Goal: Transaction & Acquisition: Purchase product/service

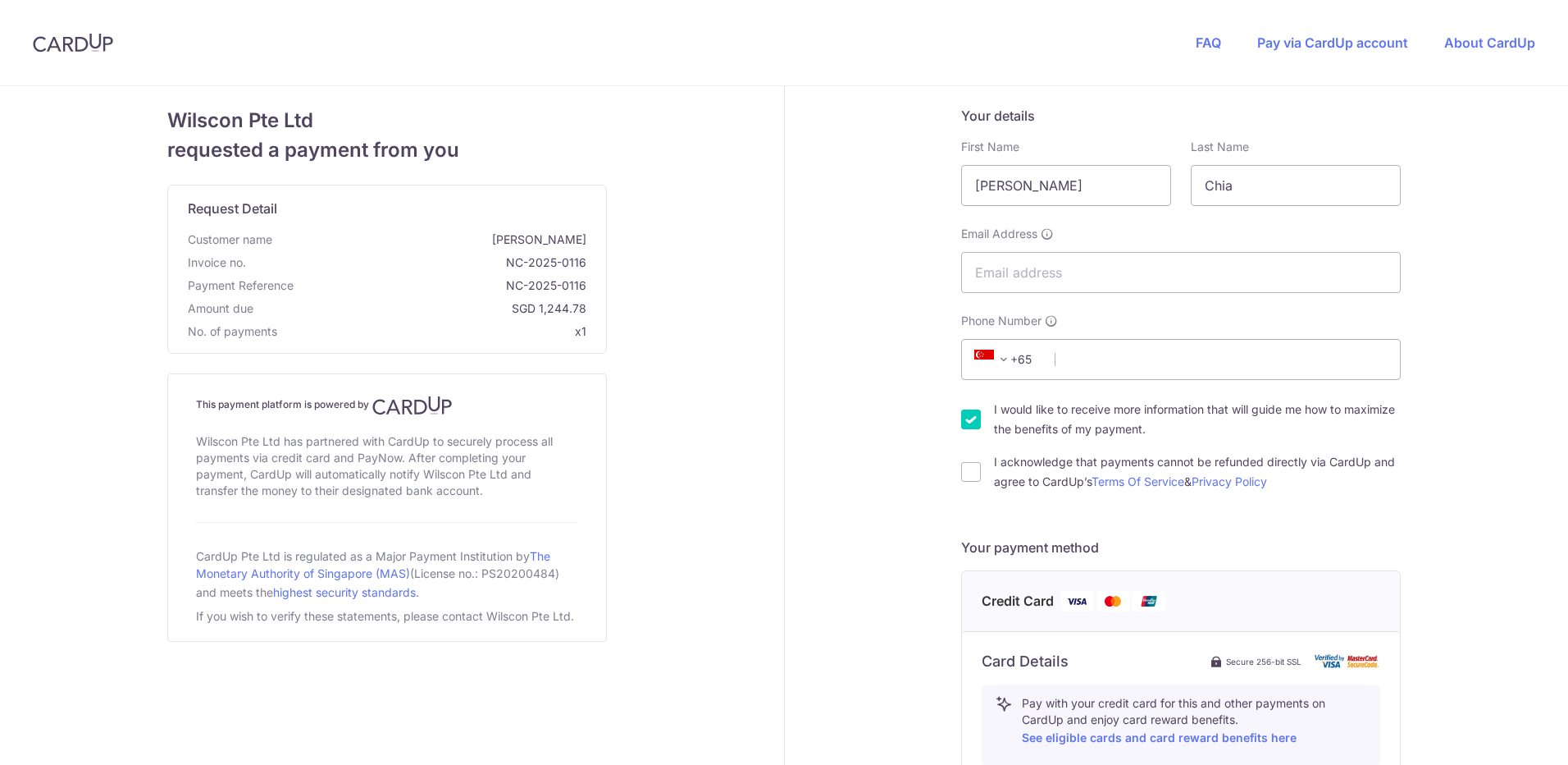
drag, startPoint x: 1054, startPoint y: 181, endPoint x: 765, endPoint y: 193, distance: 289.2
click at [765, 193] on div "Wilscon Pte Ltd requested a payment from you Request Detail Customer name [PERS…" at bounding box center [784, 707] width 1587 height 1242
click at [768, 225] on div "Wilscon Pte Ltd requested a payment from you Request Detail Customer name [PERS…" at bounding box center [386, 707] width 794 height 1242
click at [1016, 265] on input "Email Address" at bounding box center [1181, 272] width 439 height 41
type input "[EMAIL_ADDRESS][PERSON_NAME][DOMAIN_NAME]"
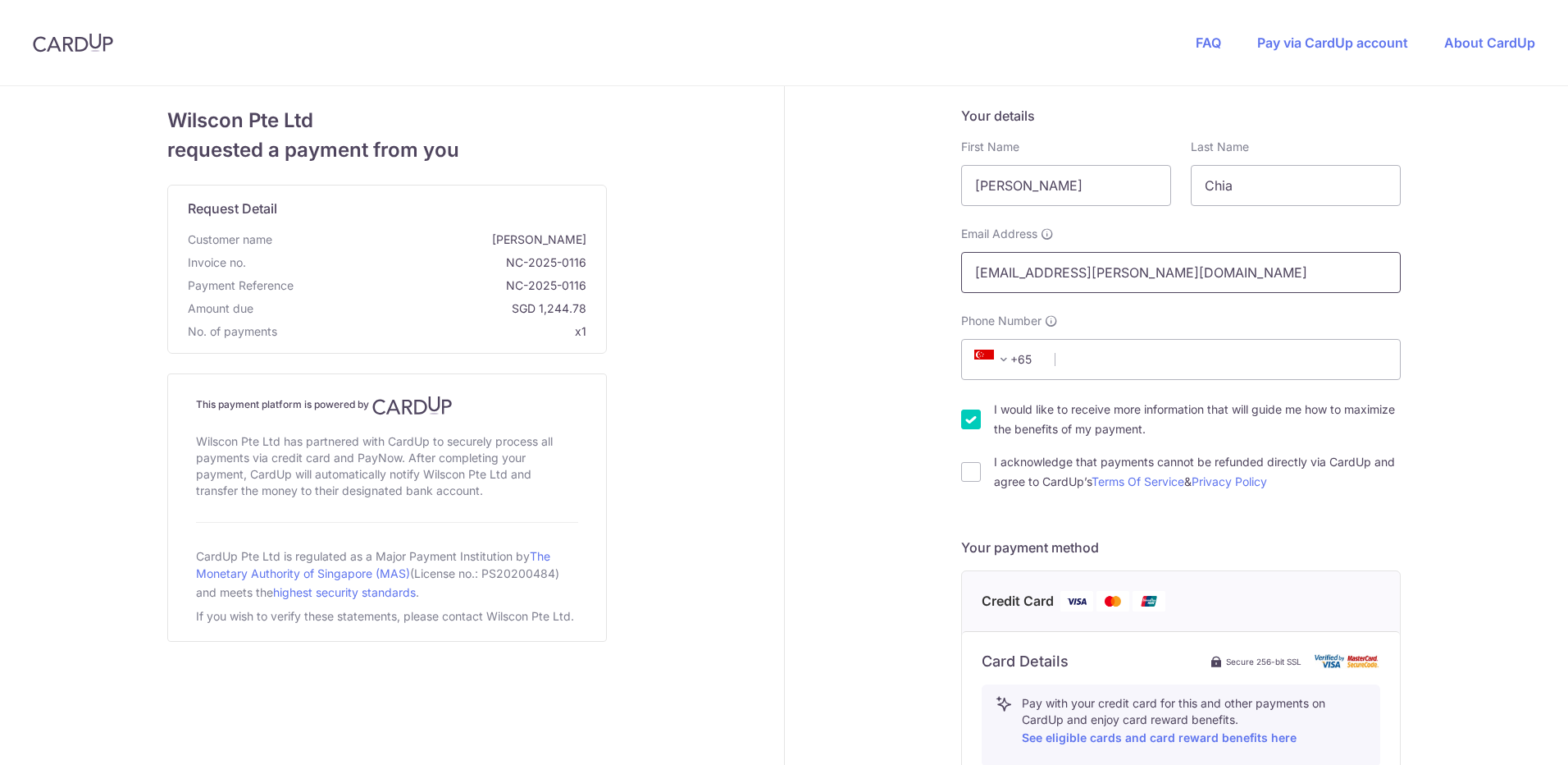
select select "65"
type input "94358255"
click at [1211, 263] on input "[EMAIL_ADDRESS][PERSON_NAME][DOMAIN_NAME]" at bounding box center [1181, 272] width 439 height 41
drag, startPoint x: 1234, startPoint y: 270, endPoint x: 828, endPoint y: 248, distance: 406.6
click at [828, 248] on div "Your details First Name [PERSON_NAME] Last Name Chia Email Address [PERSON_NAME…" at bounding box center [1181, 707] width 794 height 1242
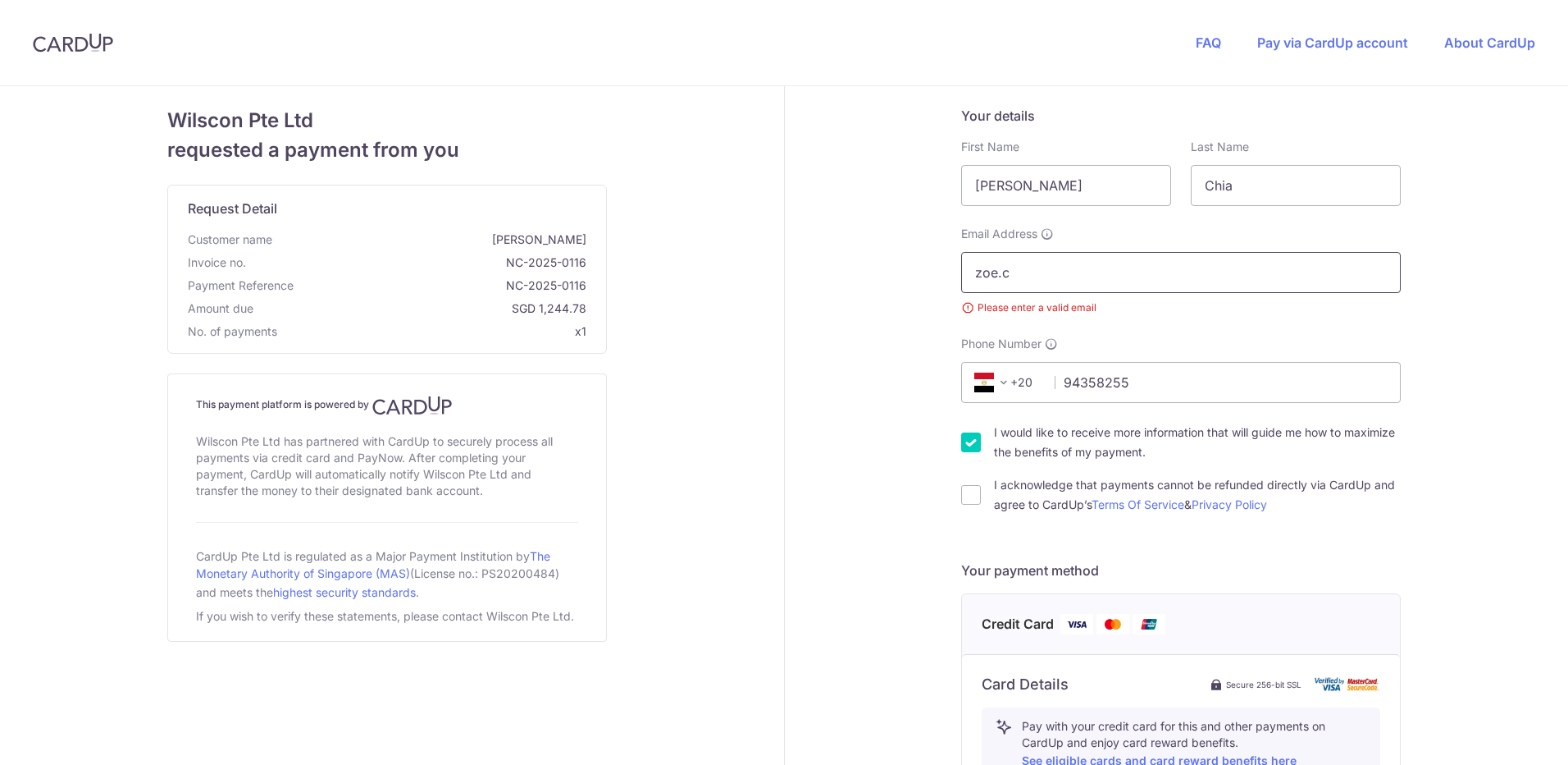
type input "[PERSON_NAME][EMAIL_ADDRESS][DOMAIN_NAME]"
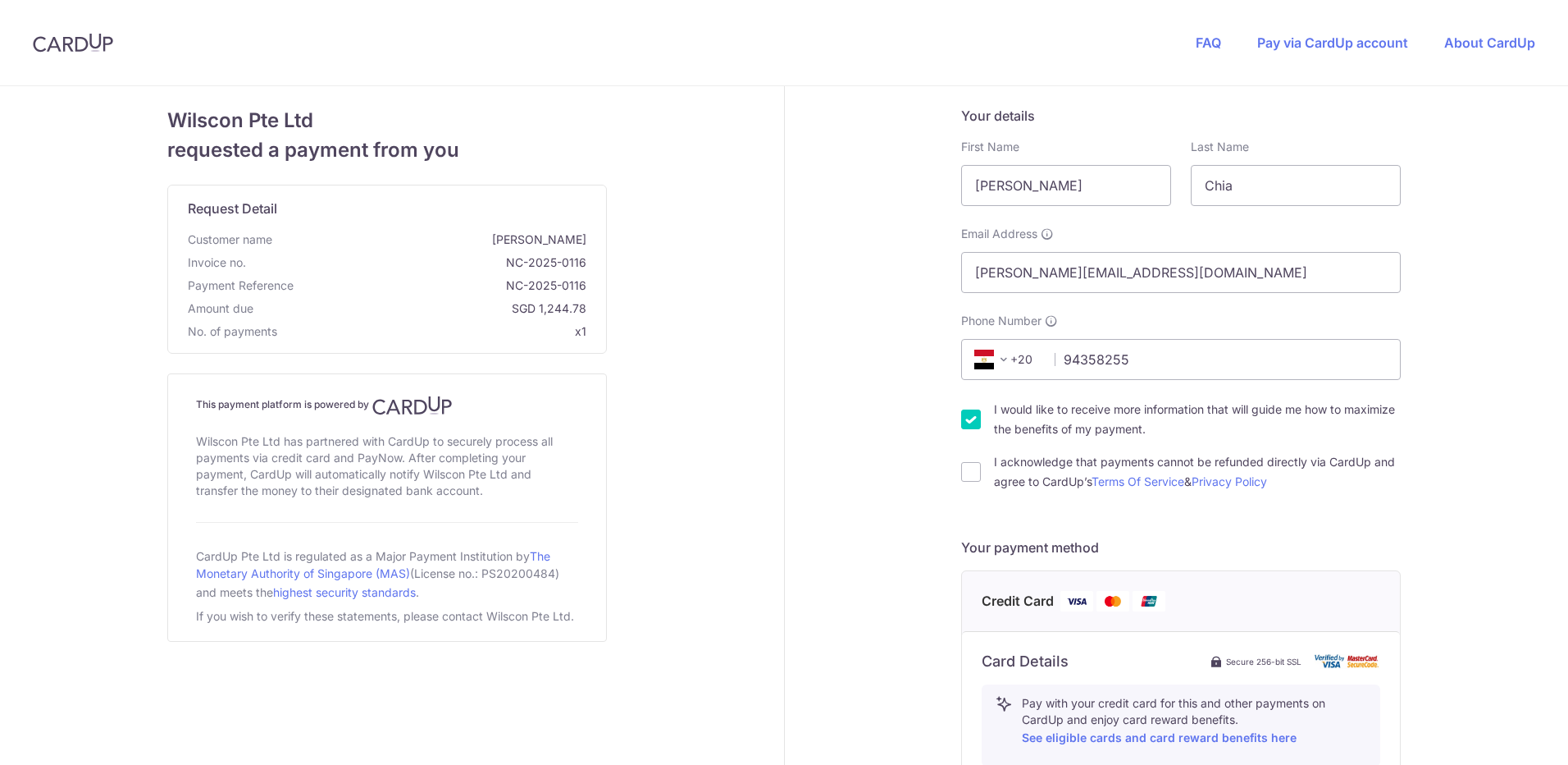
click at [823, 339] on div "Your details First Name [PERSON_NAME] Last Name Chia Email Address [PERSON_NAME…" at bounding box center [1181, 707] width 794 height 1242
click at [1012, 362] on span "+20" at bounding box center [1006, 359] width 74 height 20
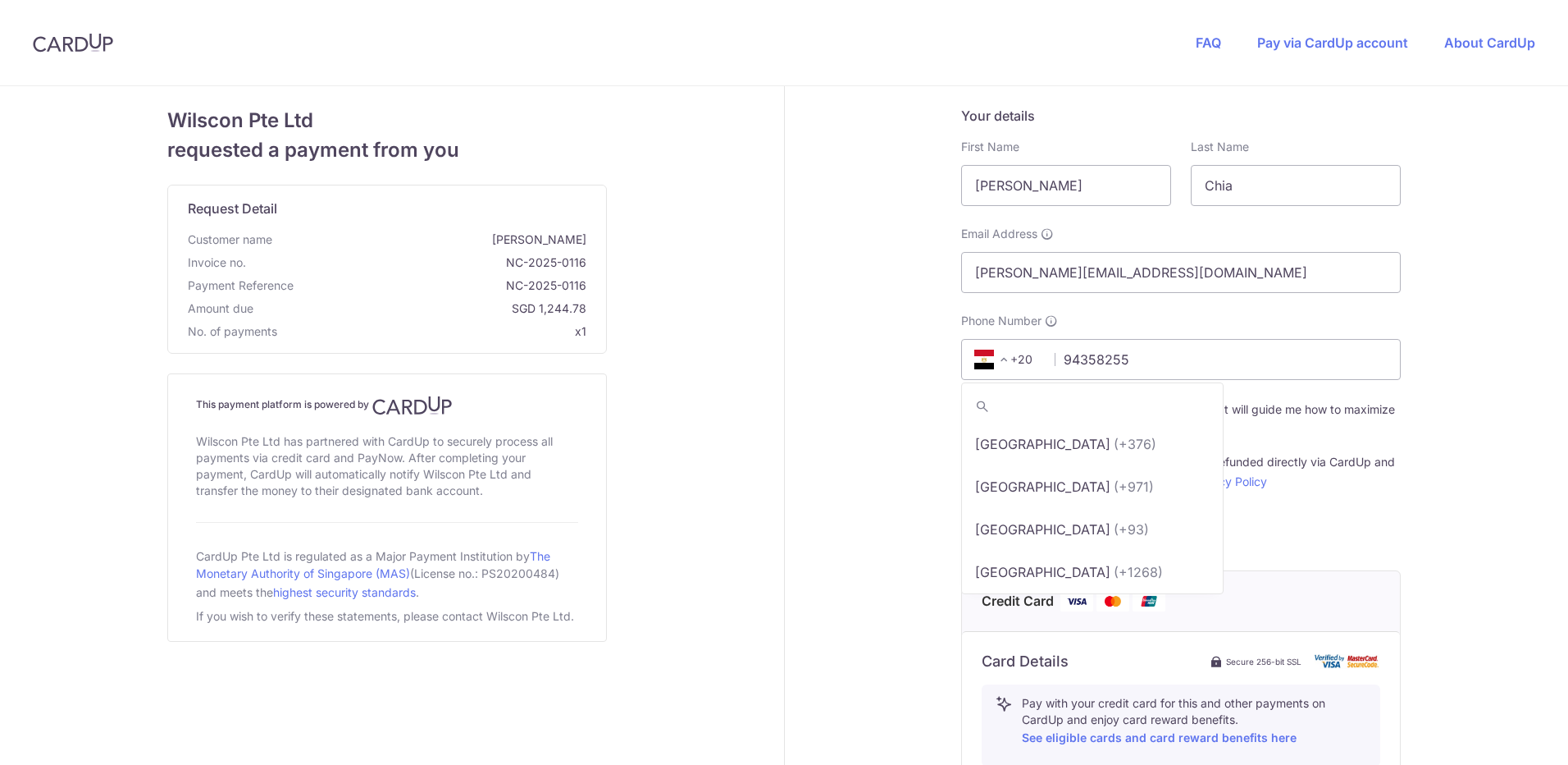
scroll to position [2684, 0]
click at [734, 459] on div "Wilscon Pte Ltd requested a payment from you Request Detail Customer name [PERS…" at bounding box center [386, 707] width 794 height 1242
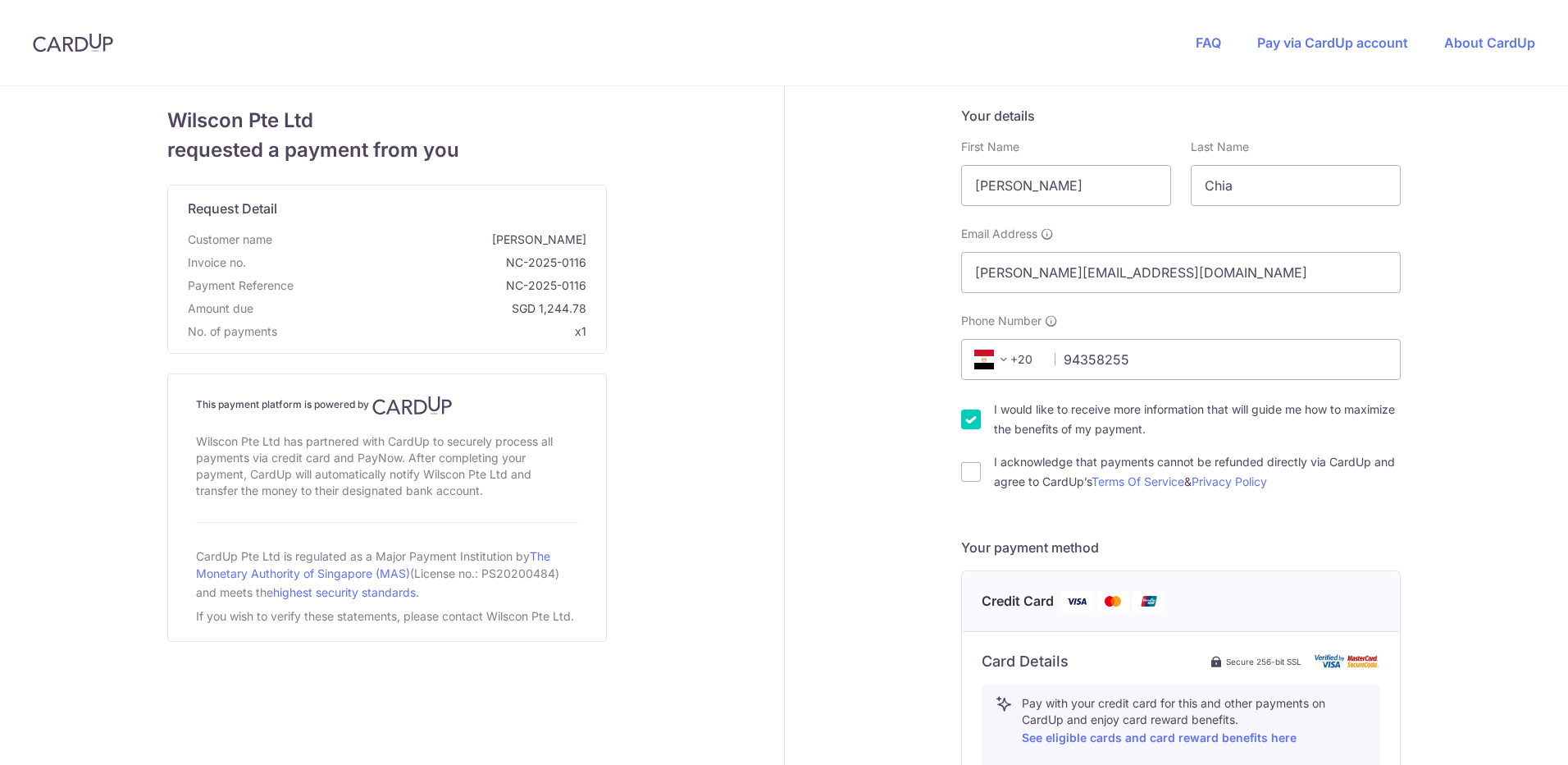
click at [1020, 369] on span "+20" at bounding box center [1008, 358] width 95 height 39
click at [1009, 359] on span "+20" at bounding box center [1006, 359] width 74 height 20
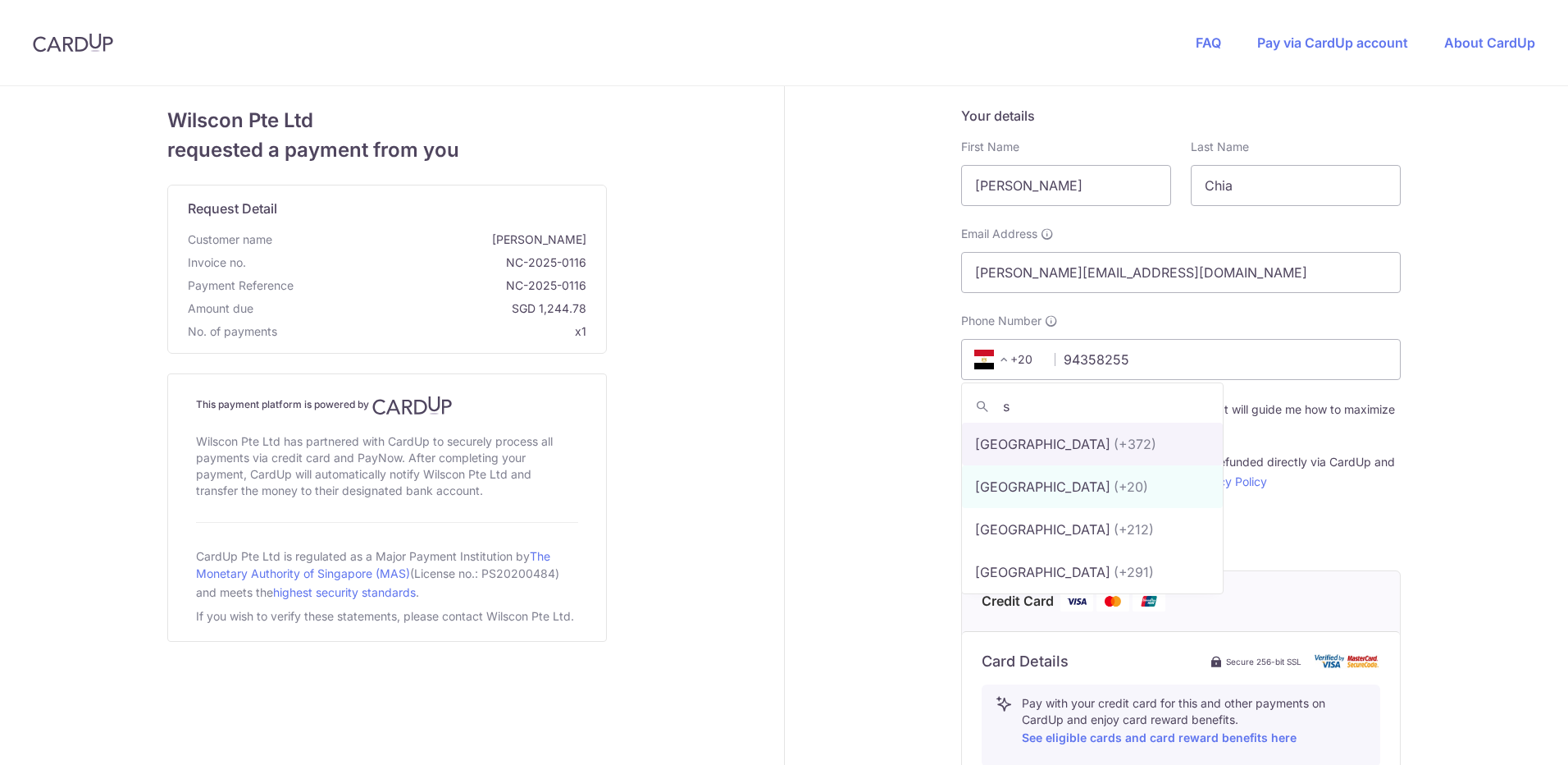
scroll to position [0, 0]
type input "sing"
select select "199"
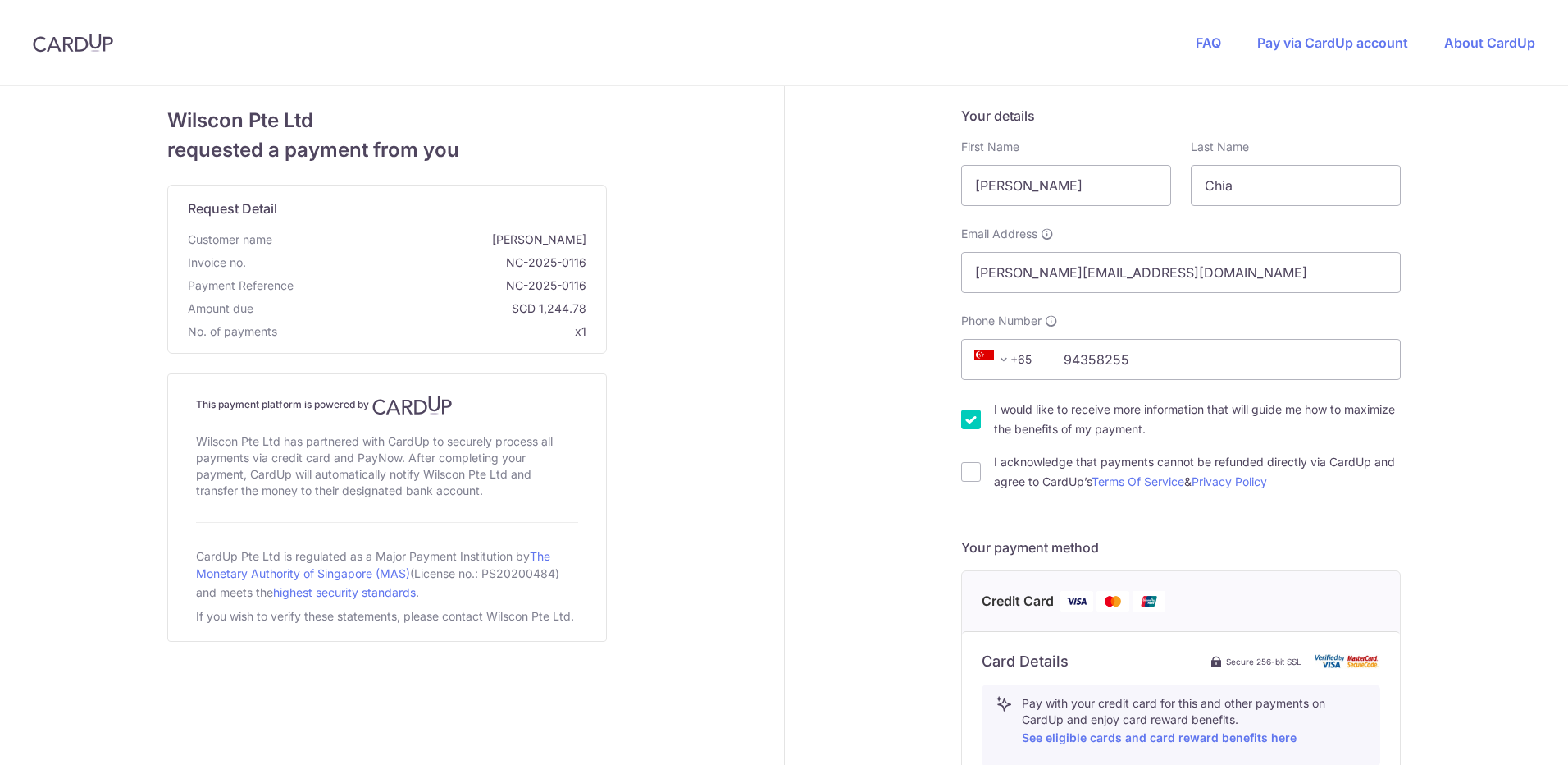
click at [894, 404] on div "Your details First Name [PERSON_NAME] Last Name Chia Email Address [PERSON_NAME…" at bounding box center [1181, 707] width 794 height 1242
click at [1187, 365] on input "94358255" at bounding box center [1181, 358] width 439 height 41
drag, startPoint x: 1237, startPoint y: 361, endPoint x: 965, endPoint y: 341, distance: 272.7
click at [934, 358] on div "Your details First Name [PERSON_NAME] Last Name Chia Email Address [PERSON_NAME…" at bounding box center [1181, 707] width 794 height 1242
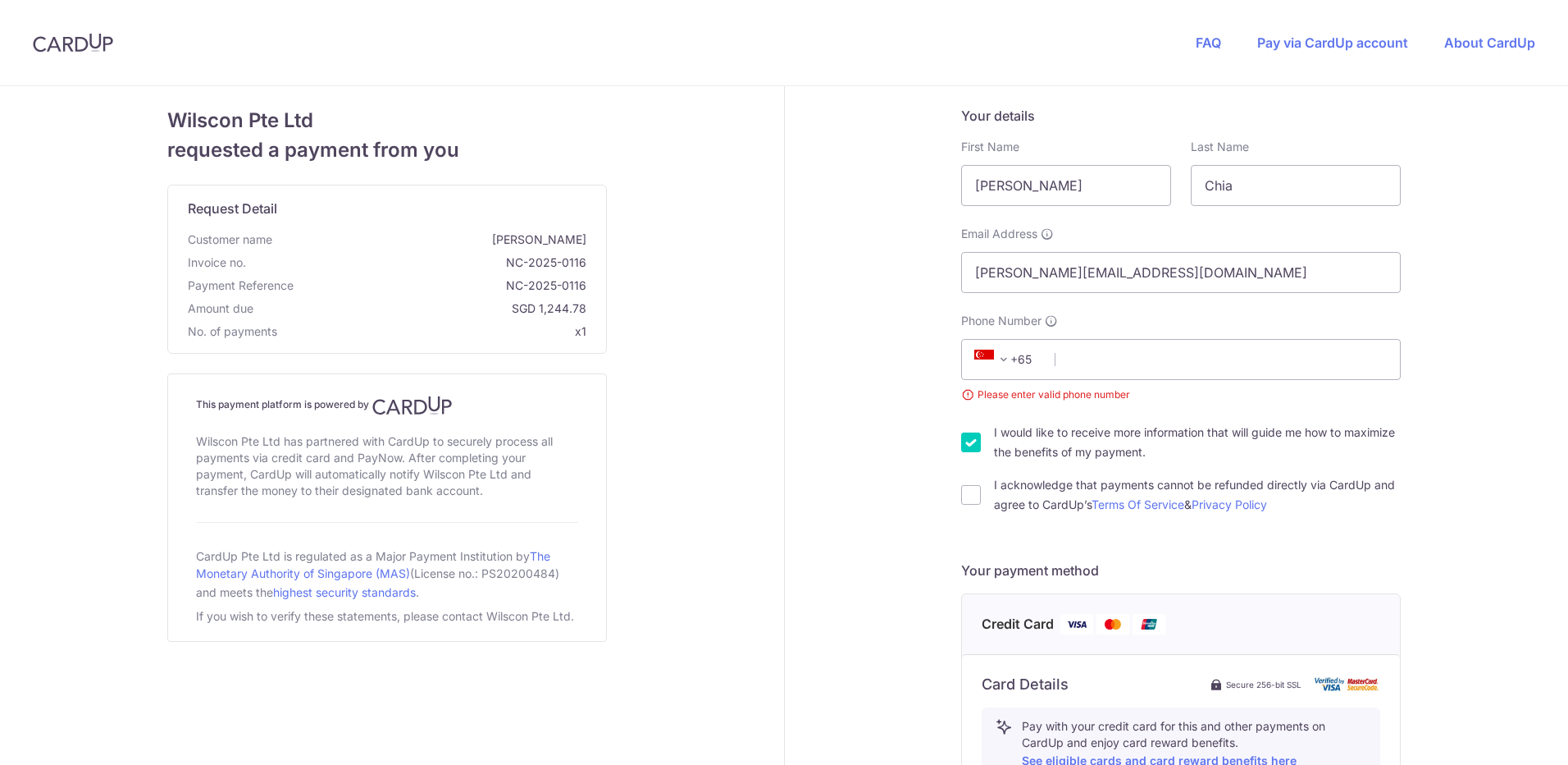
click at [742, 376] on div "Wilscon Pte Ltd requested a payment from you Request Detail Customer name [PERS…" at bounding box center [386, 719] width 794 height 1265
click at [970, 439] on input "I would like to receive more information that will guide me how to maximize the…" at bounding box center [971, 442] width 20 height 20
checkbox input "false"
click at [818, 426] on div "Your details First Name [PERSON_NAME] Last Name Chia Email Address [PERSON_NAME…" at bounding box center [1181, 719] width 794 height 1265
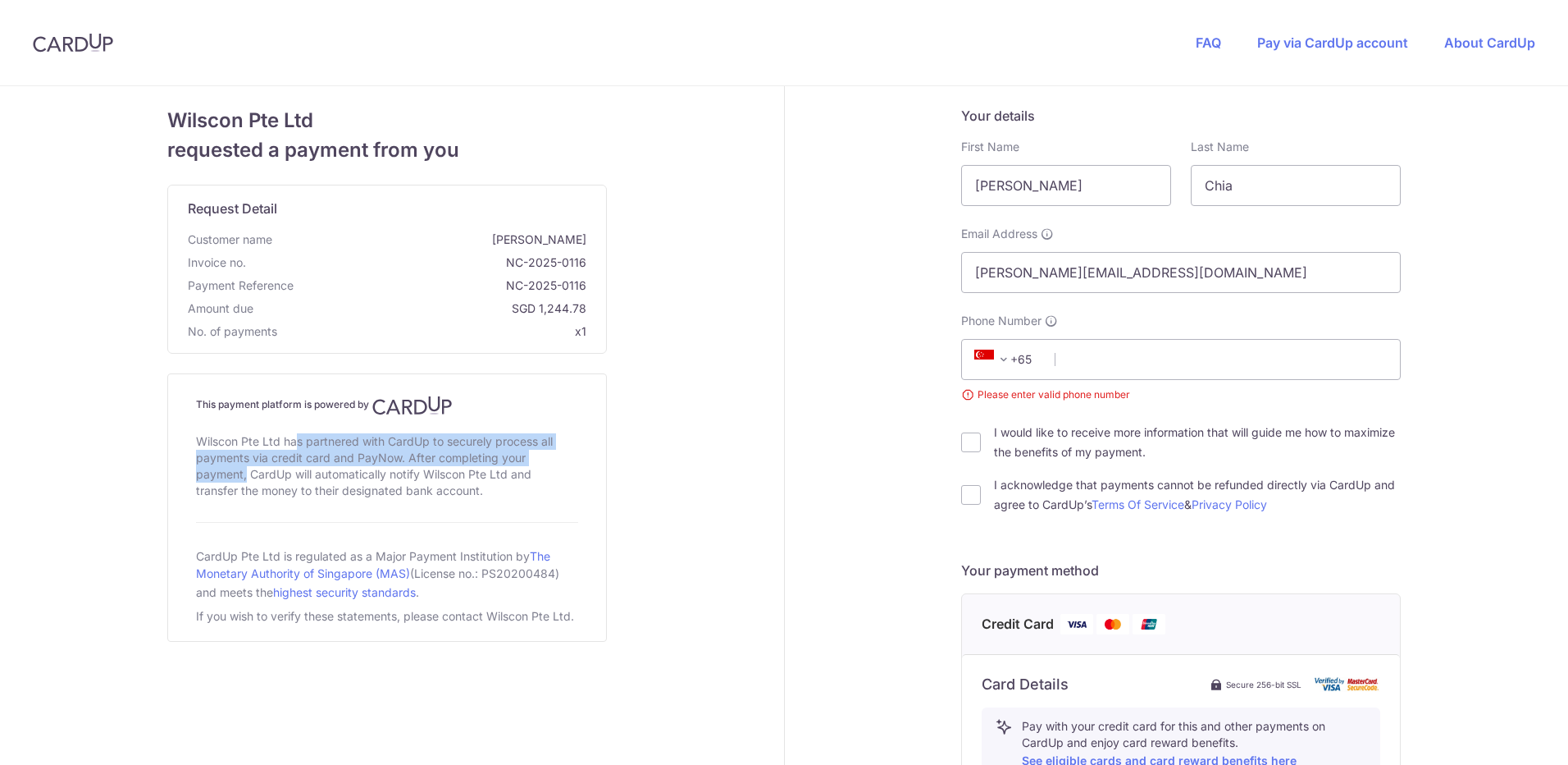
drag, startPoint x: 245, startPoint y: 440, endPoint x: 555, endPoint y: 453, distance: 310.3
click at [555, 453] on div "Wilscon Pte Ltd has partnered with CardUp to securely process all payments via …" at bounding box center [386, 465] width 382 height 72
click at [1162, 283] on input "[PERSON_NAME][EMAIL_ADDRESS][DOMAIN_NAME]" at bounding box center [1181, 272] width 439 height 41
drag, startPoint x: 872, startPoint y: 441, endPoint x: 880, endPoint y: 446, distance: 9.4
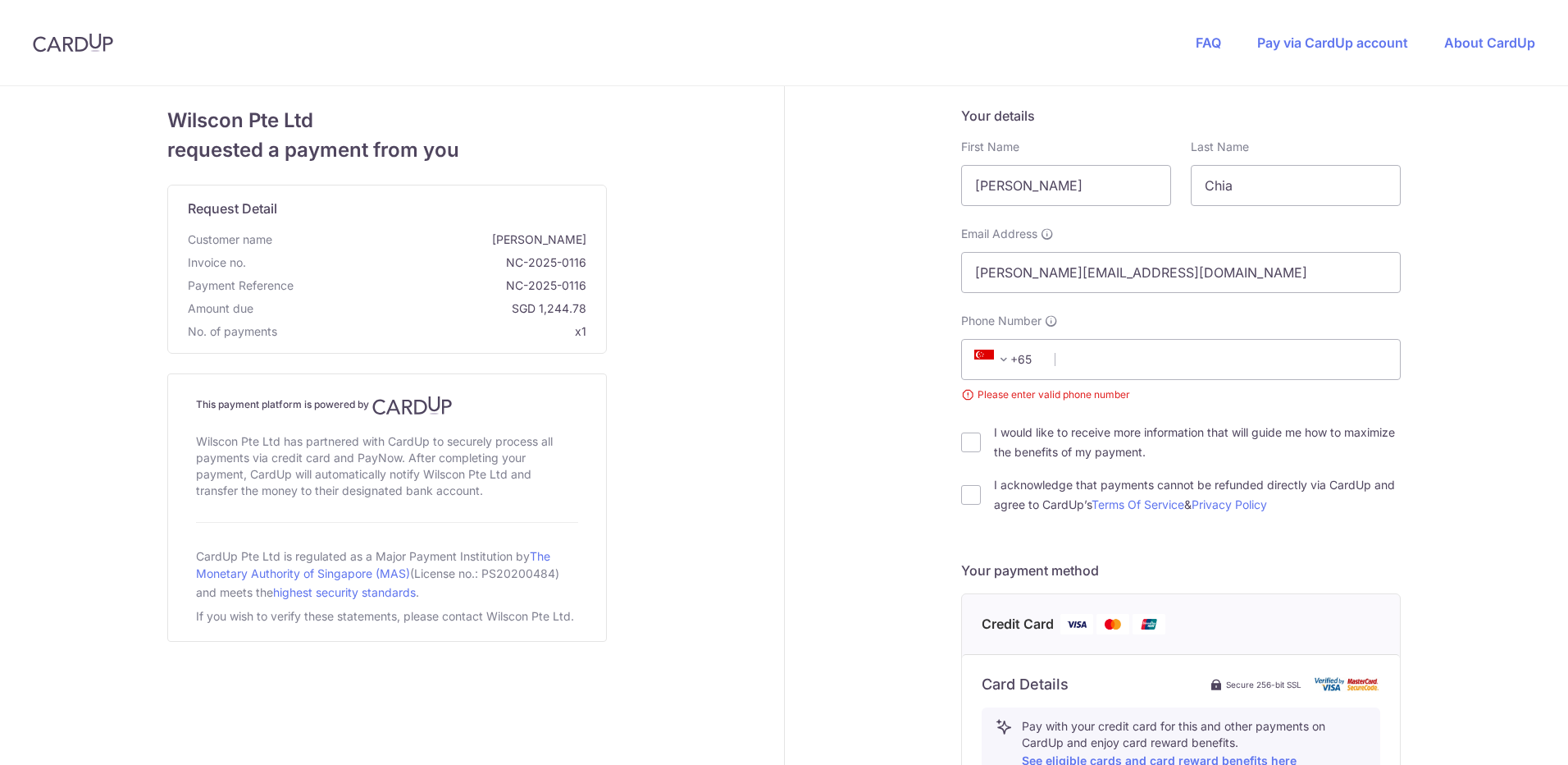
click at [872, 441] on div "Your details First Name [PERSON_NAME] Last Name Chia Email Address [PERSON_NAME…" at bounding box center [1181, 719] width 794 height 1265
drag, startPoint x: 1041, startPoint y: 432, endPoint x: 1233, endPoint y: 445, distance: 192.4
click at [1233, 445] on label "I would like to receive more information that will guide me how to maximize the…" at bounding box center [1197, 441] width 406 height 39
click at [790, 436] on div "Your details First Name [PERSON_NAME] Last Name Chia Email Address [PERSON_NAME…" at bounding box center [1181, 719] width 794 height 1265
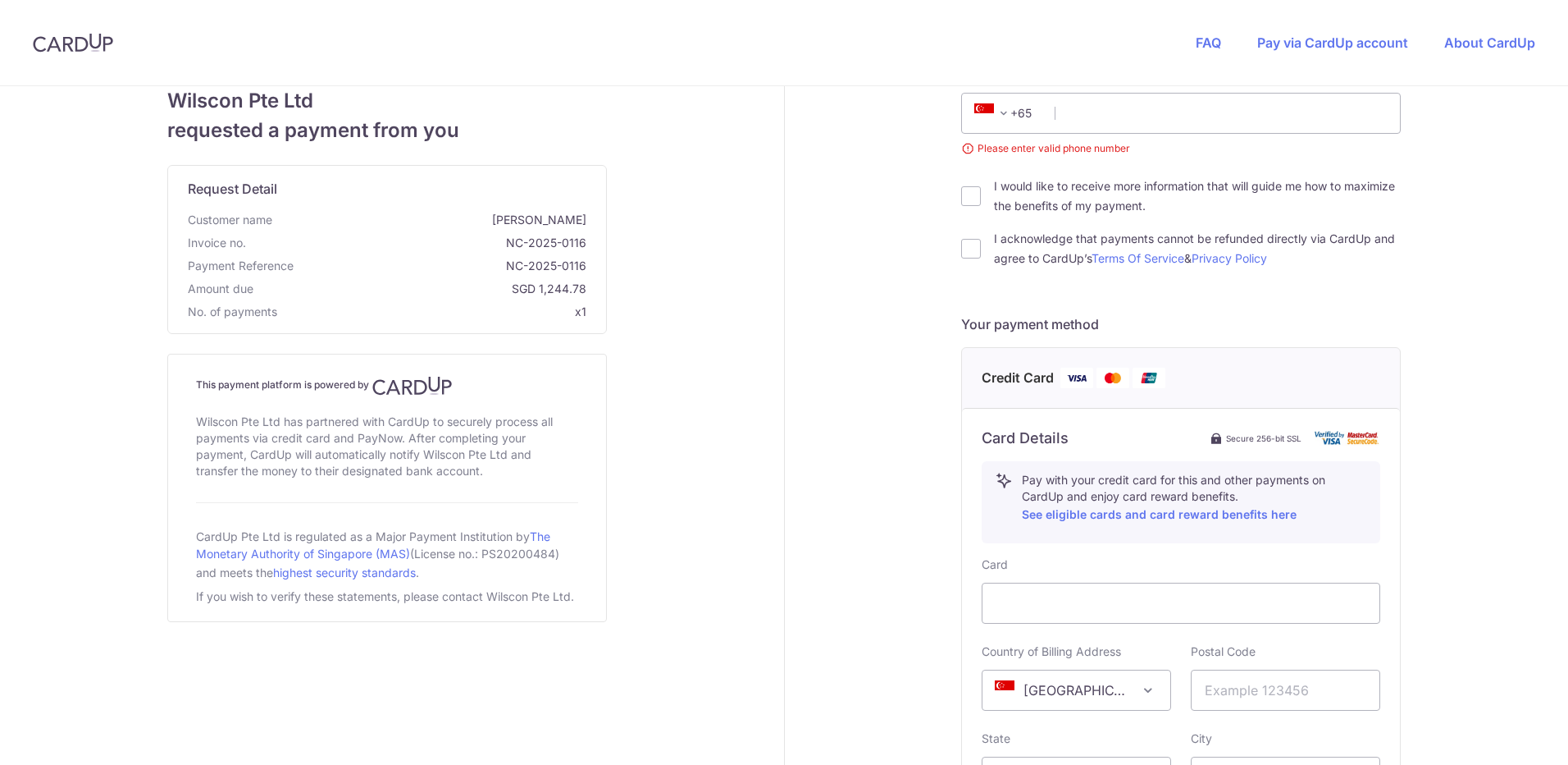
scroll to position [492, 0]
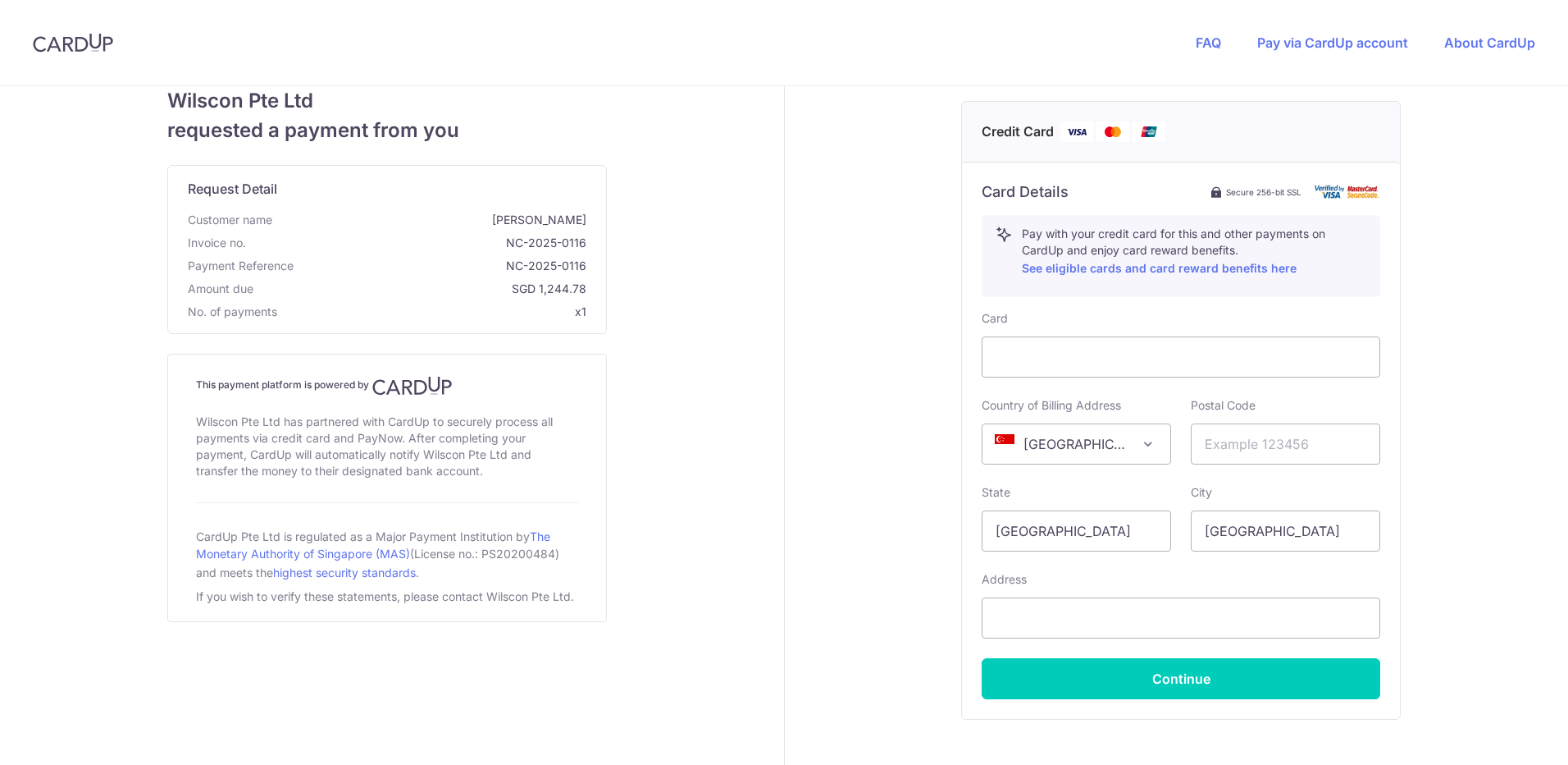
click at [532, 503] on div "This payment platform is powered by Wilscon Pte Ltd has partnered with CardUp t…" at bounding box center [386, 488] width 399 height 241
click at [1283, 443] on input "text" at bounding box center [1285, 443] width 189 height 41
click at [1277, 430] on input "text" at bounding box center [1285, 443] width 189 height 41
paste input "018983"
type input "018983"
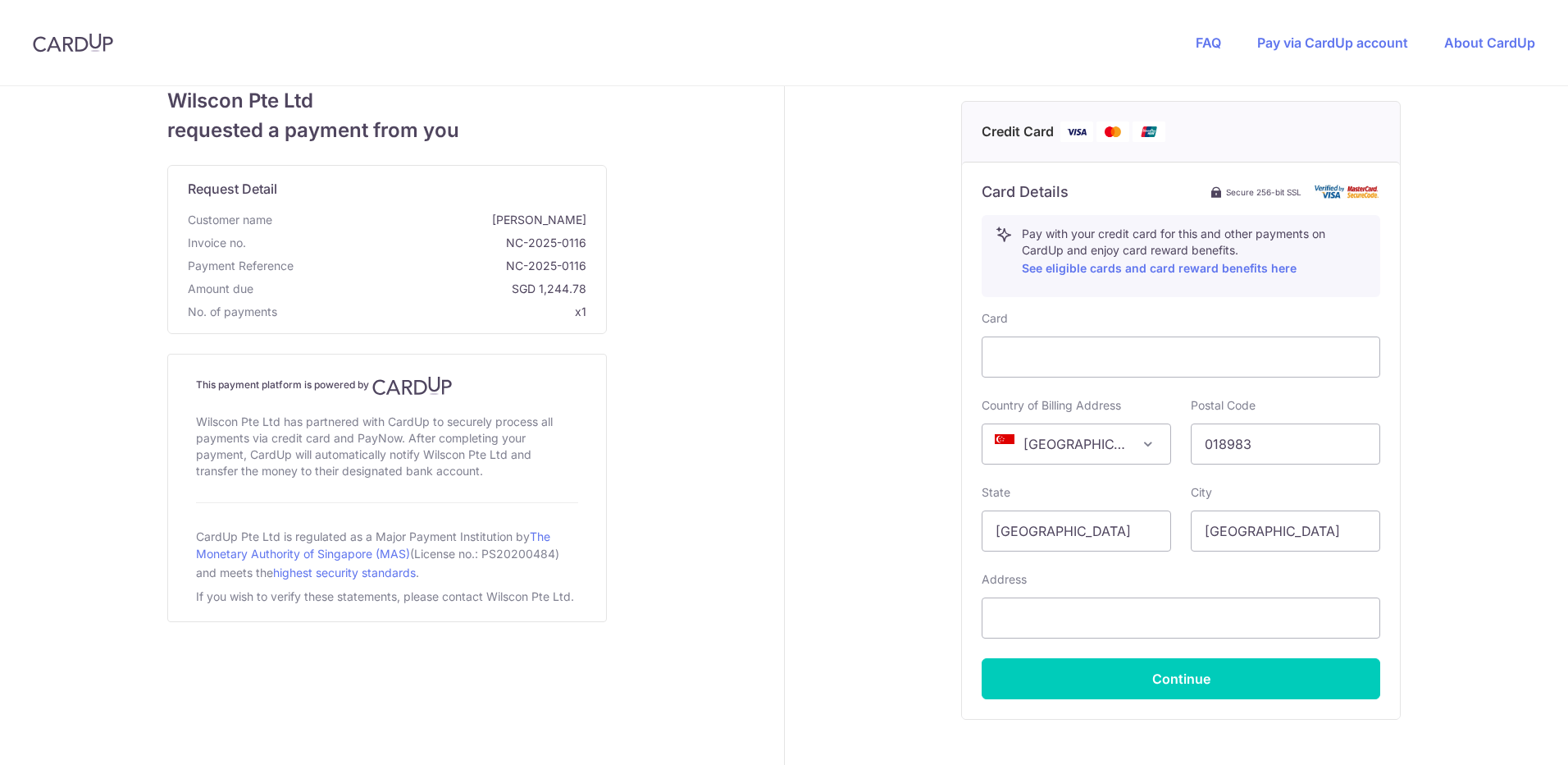
click at [1411, 422] on div "Your details First Name [PERSON_NAME] Last Name Chia Email Address [PERSON_NAME…" at bounding box center [1181, 227] width 794 height 1265
click at [1121, 534] on input "[GEOGRAPHIC_DATA]" at bounding box center [1076, 530] width 189 height 41
click at [1245, 521] on input "[GEOGRAPHIC_DATA]" at bounding box center [1285, 530] width 189 height 41
click at [1420, 480] on div "Your details First Name [PERSON_NAME] Last Name Chia Email Address [PERSON_NAME…" at bounding box center [1181, 227] width 794 height 1265
click at [1163, 622] on input "text" at bounding box center [1181, 617] width 399 height 41
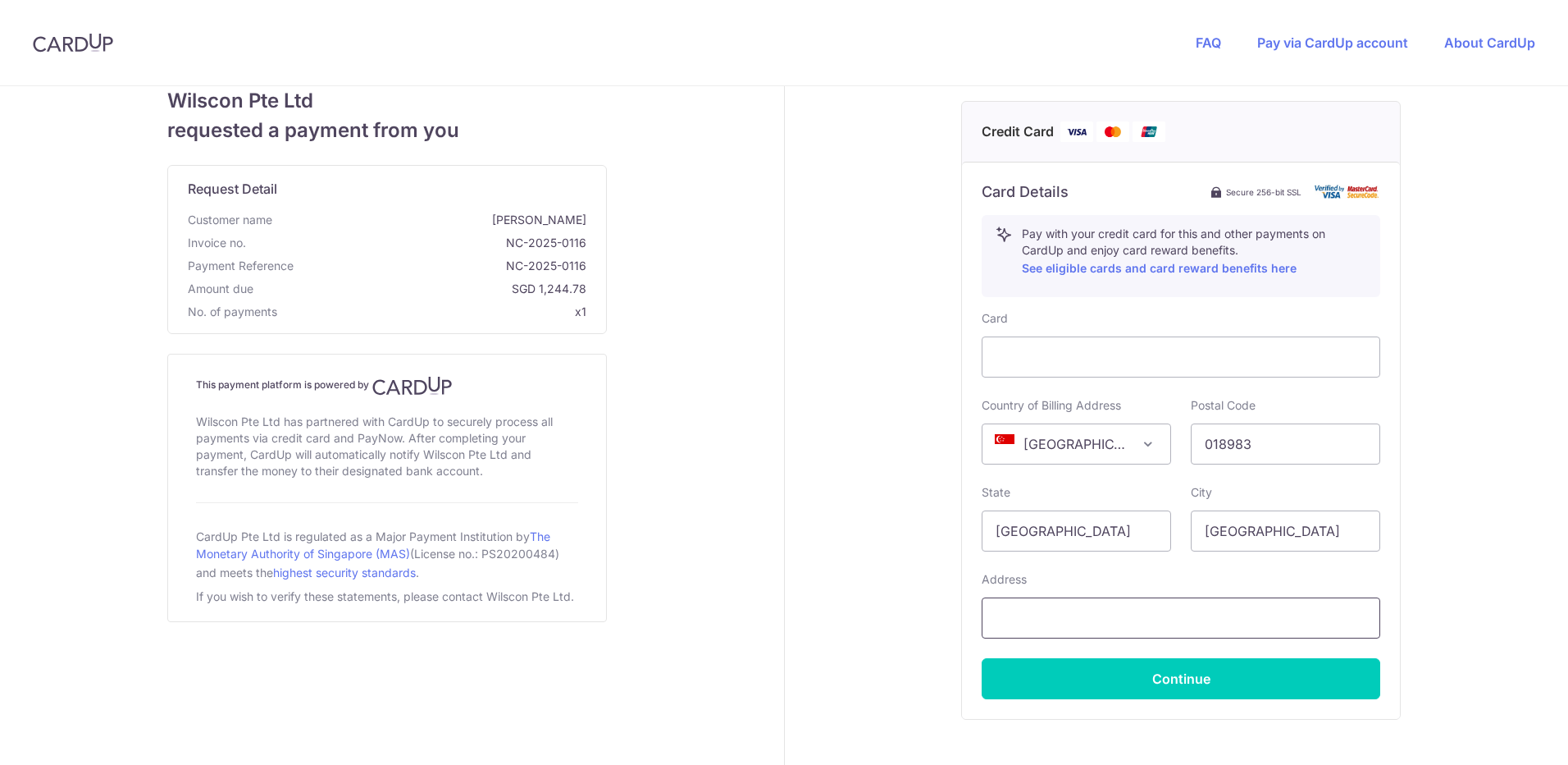
paste input "[STREET_ADDRESS]"
type input "[STREET_ADDRESS]"
click at [1410, 556] on div "Your details First Name [PERSON_NAME] Last Name Chia Email Address [PERSON_NAME…" at bounding box center [1181, 227] width 794 height 1265
click at [1144, 456] on span "[GEOGRAPHIC_DATA]" at bounding box center [1076, 443] width 187 height 39
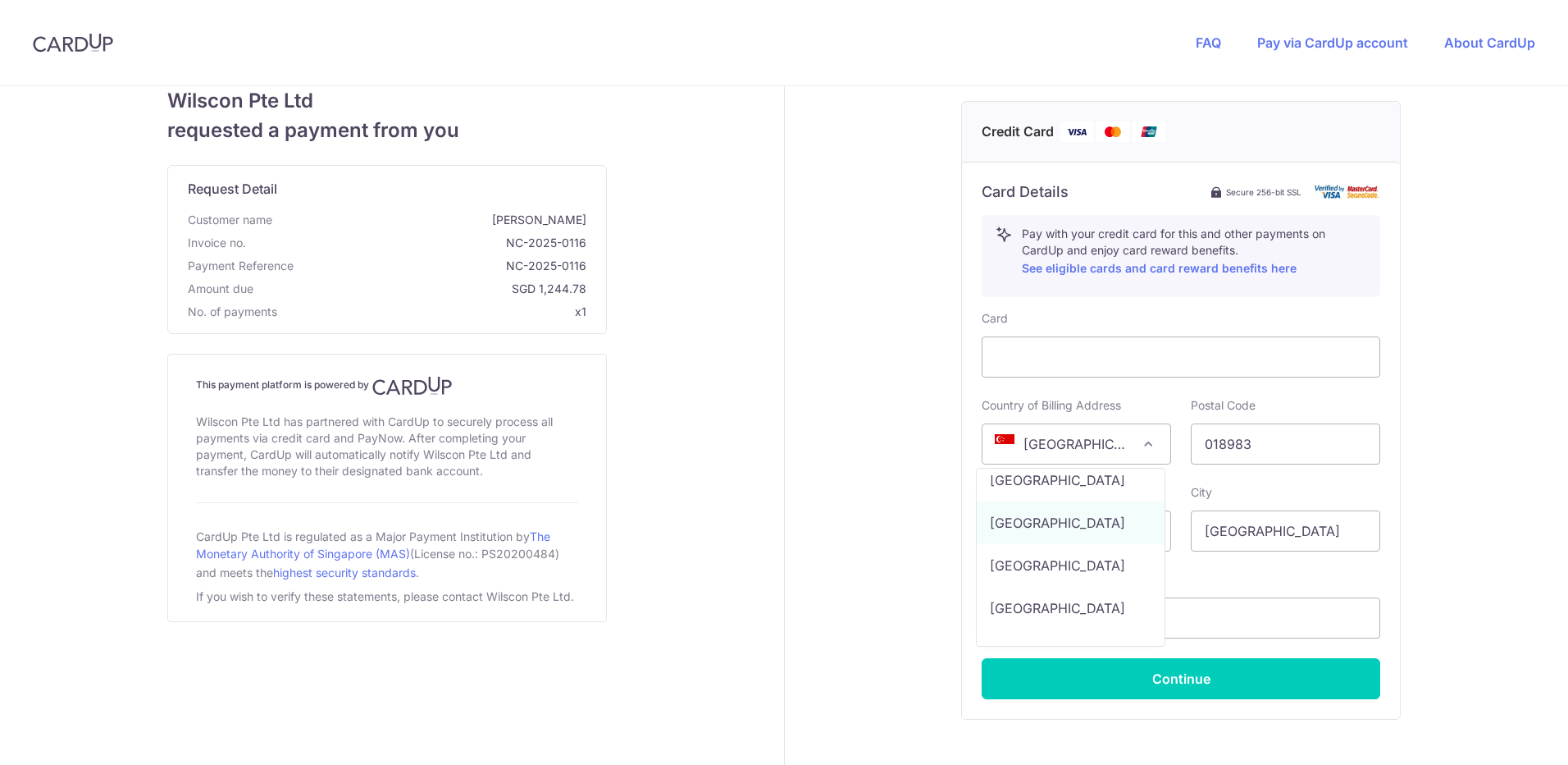
click at [1144, 456] on span "[GEOGRAPHIC_DATA]" at bounding box center [1076, 443] width 187 height 39
click at [1415, 495] on div "Your details First Name [PERSON_NAME] Last Name Chia Email Address [PERSON_NAME…" at bounding box center [1181, 227] width 794 height 1265
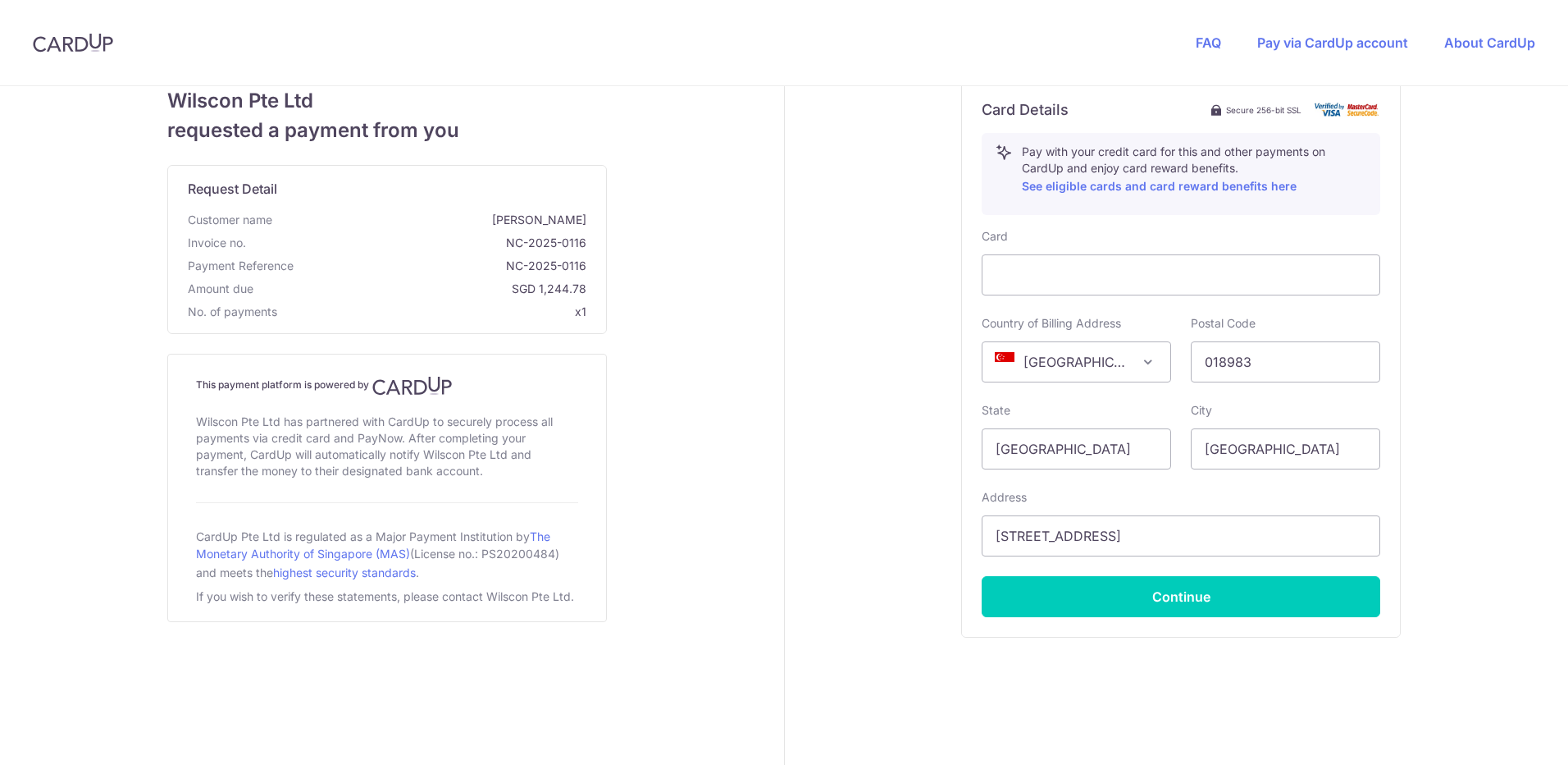
scroll to position [587, 0]
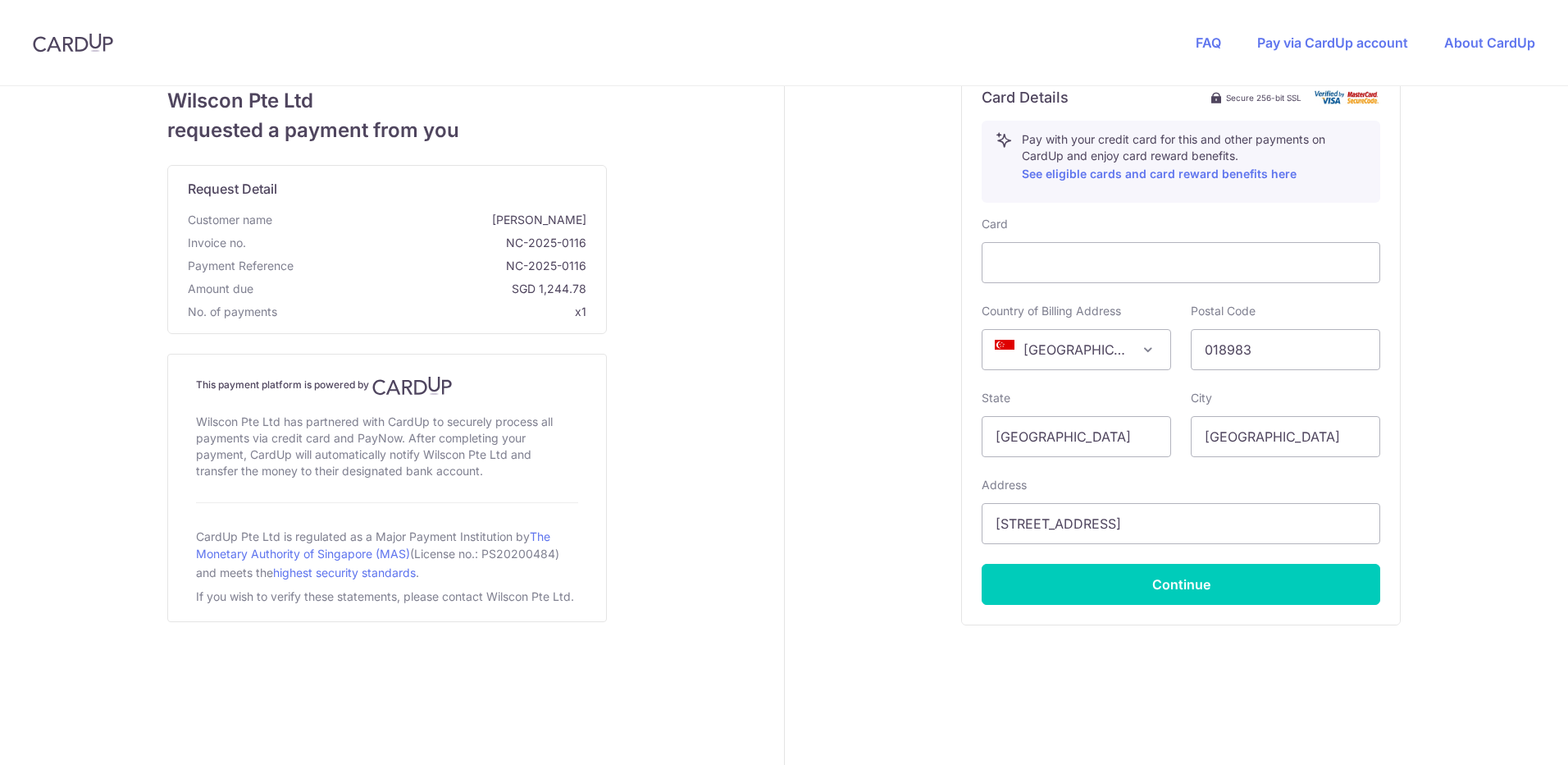
click at [1434, 352] on div "Your details First Name [PERSON_NAME] Last Name Chia Email Address [PERSON_NAME…" at bounding box center [1181, 132] width 794 height 1265
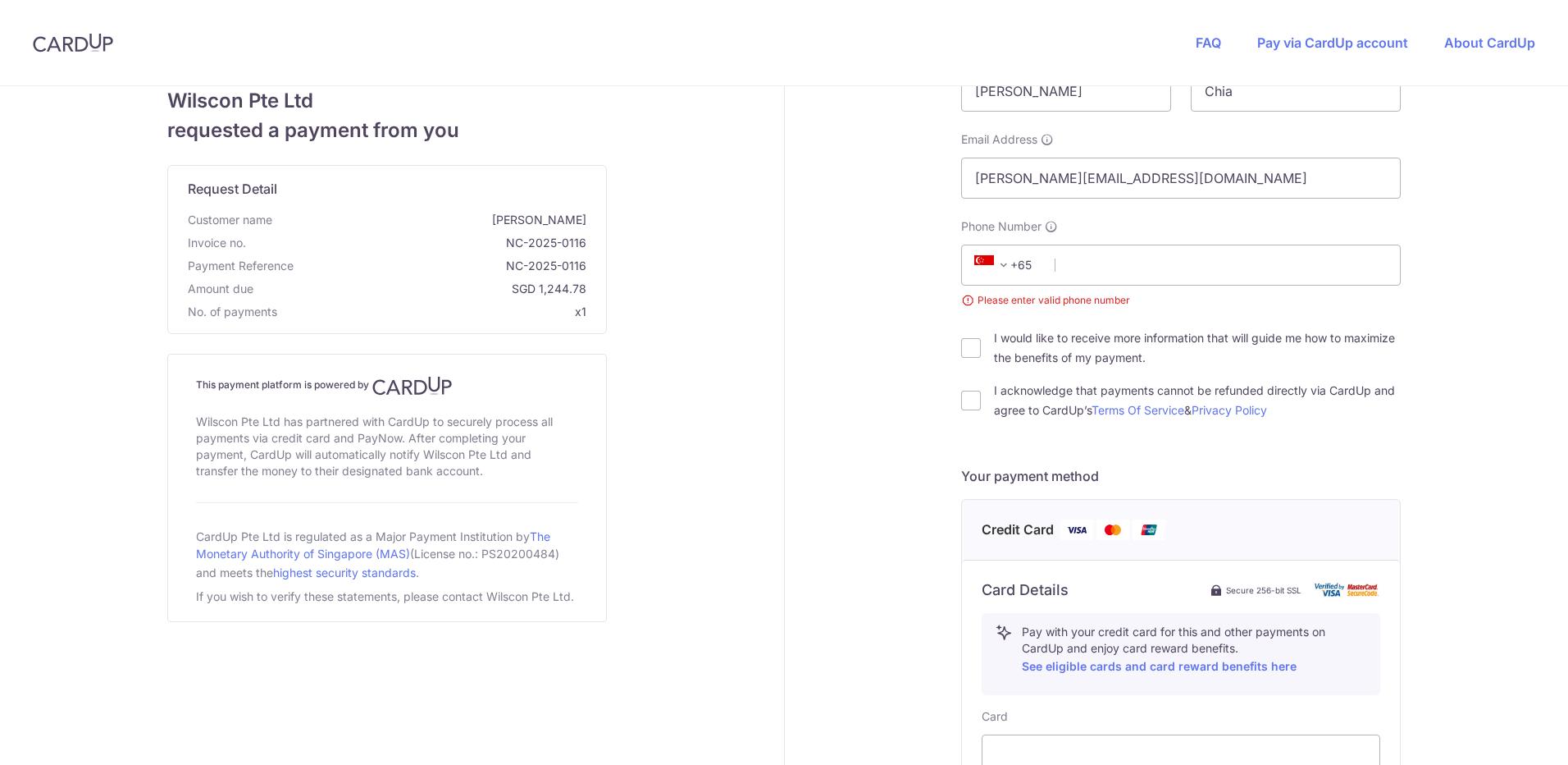
scroll to position [0, 0]
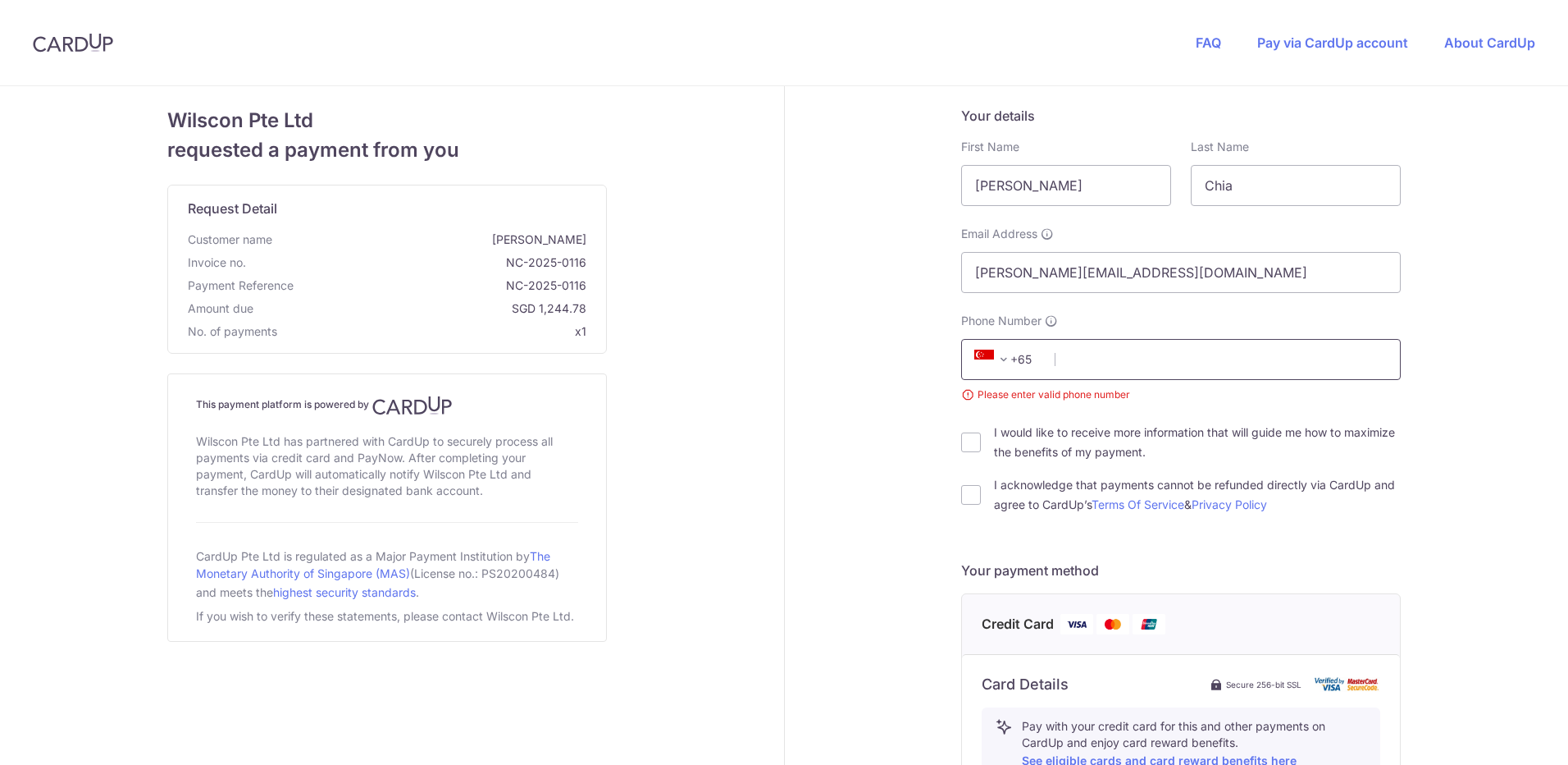
click at [1213, 368] on input "Phone Number" at bounding box center [1181, 358] width 439 height 41
click at [1211, 326] on div "Phone Number +376 +971 +93 +1268 +1264 +355 +374 +244 +0 +54 +1684 +43 +61 +297…" at bounding box center [1181, 358] width 439 height 90
click at [1214, 353] on input "Phone Number" at bounding box center [1181, 358] width 439 height 41
click at [1434, 357] on div "Your details First Name [PERSON_NAME] Last Name Chia Email Address [PERSON_NAME…" at bounding box center [1181, 719] width 794 height 1265
click at [1297, 361] on input "Phone Number" at bounding box center [1181, 358] width 439 height 41
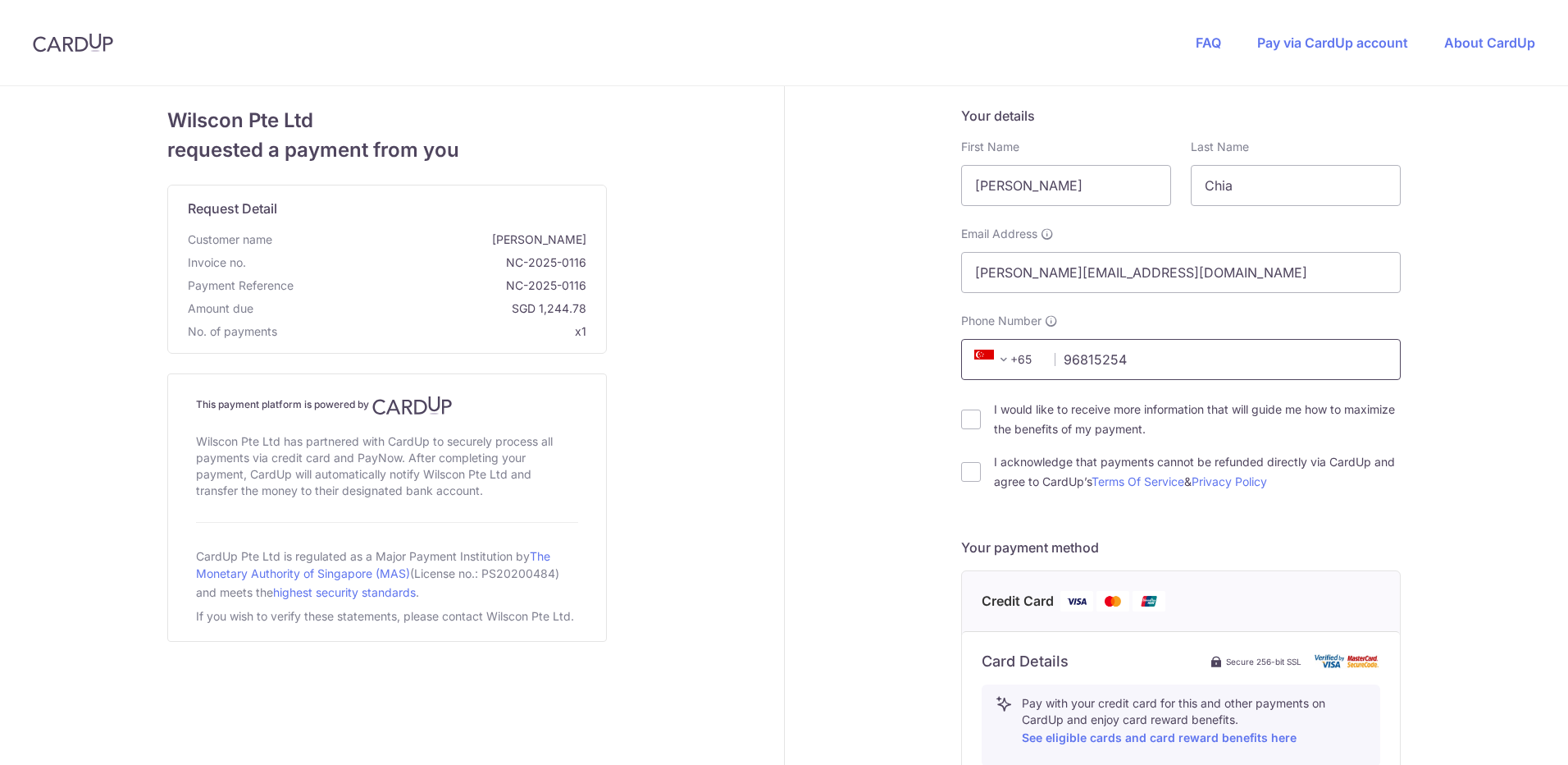
type input "96815254"
click at [833, 404] on div "Your details First Name [PERSON_NAME] Last Name Chia Email Address [PERSON_NAME…" at bounding box center [1181, 707] width 794 height 1242
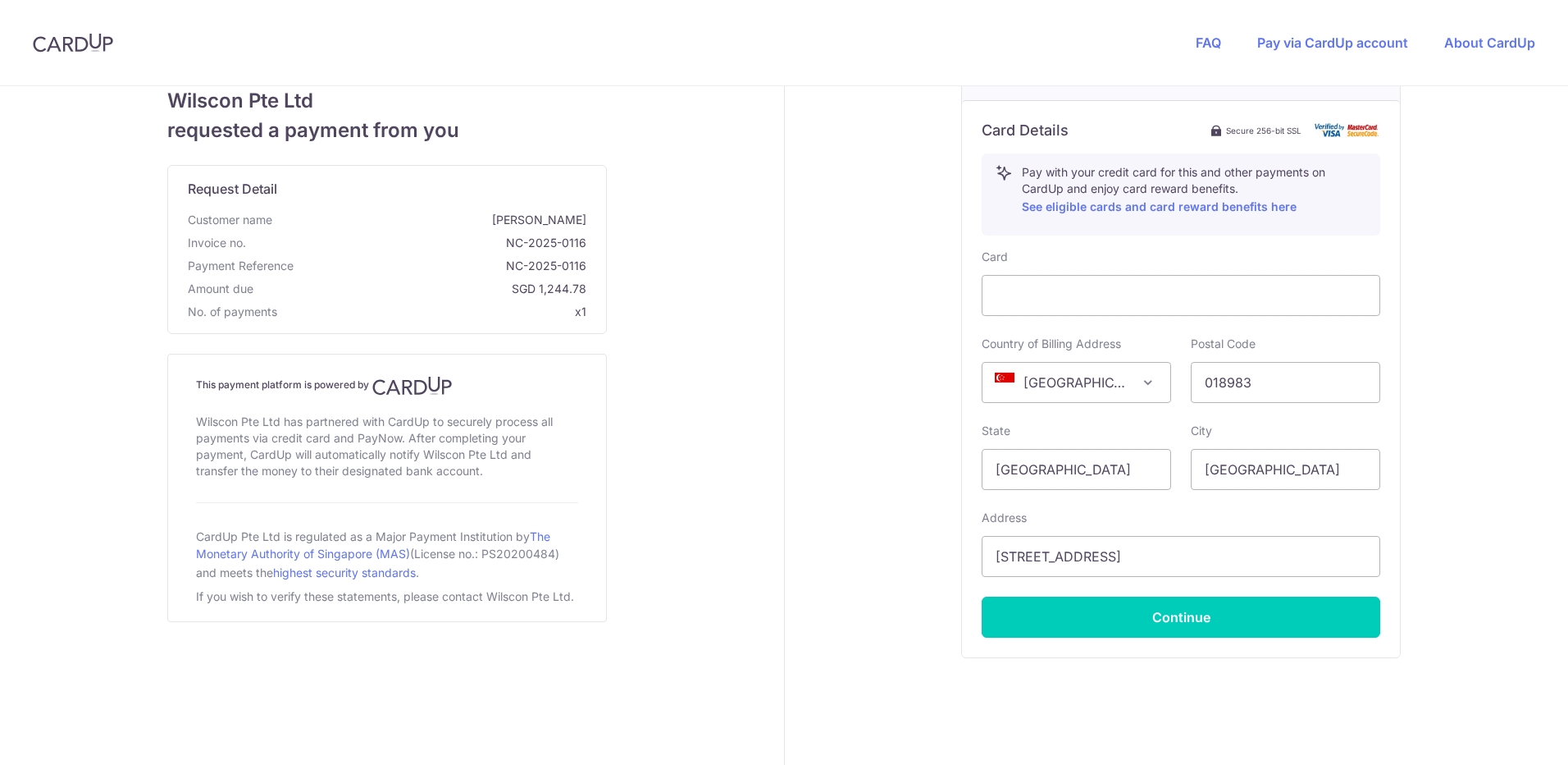
scroll to position [563, 0]
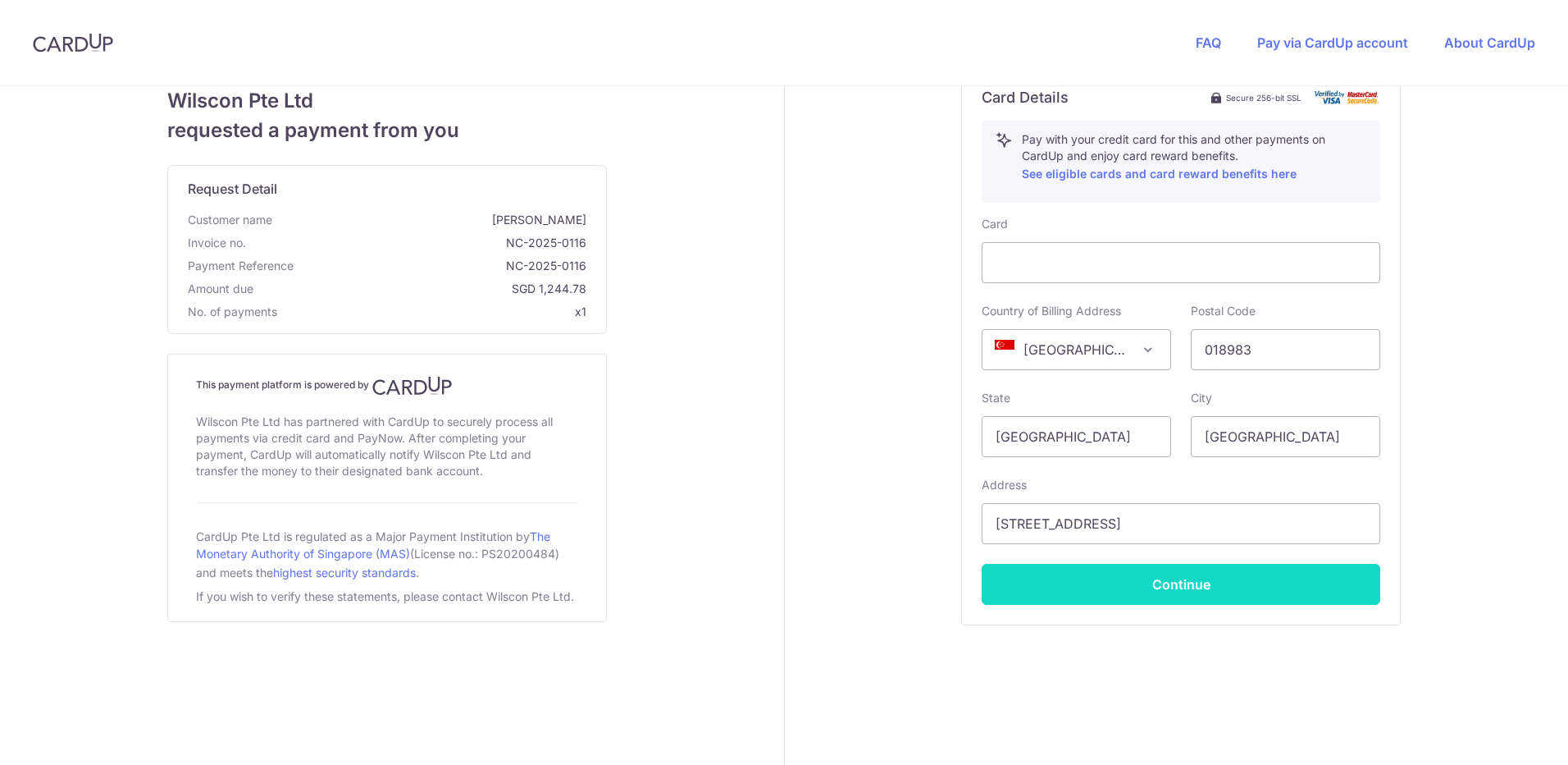
click at [1305, 574] on button "Continue" at bounding box center [1181, 583] width 399 height 41
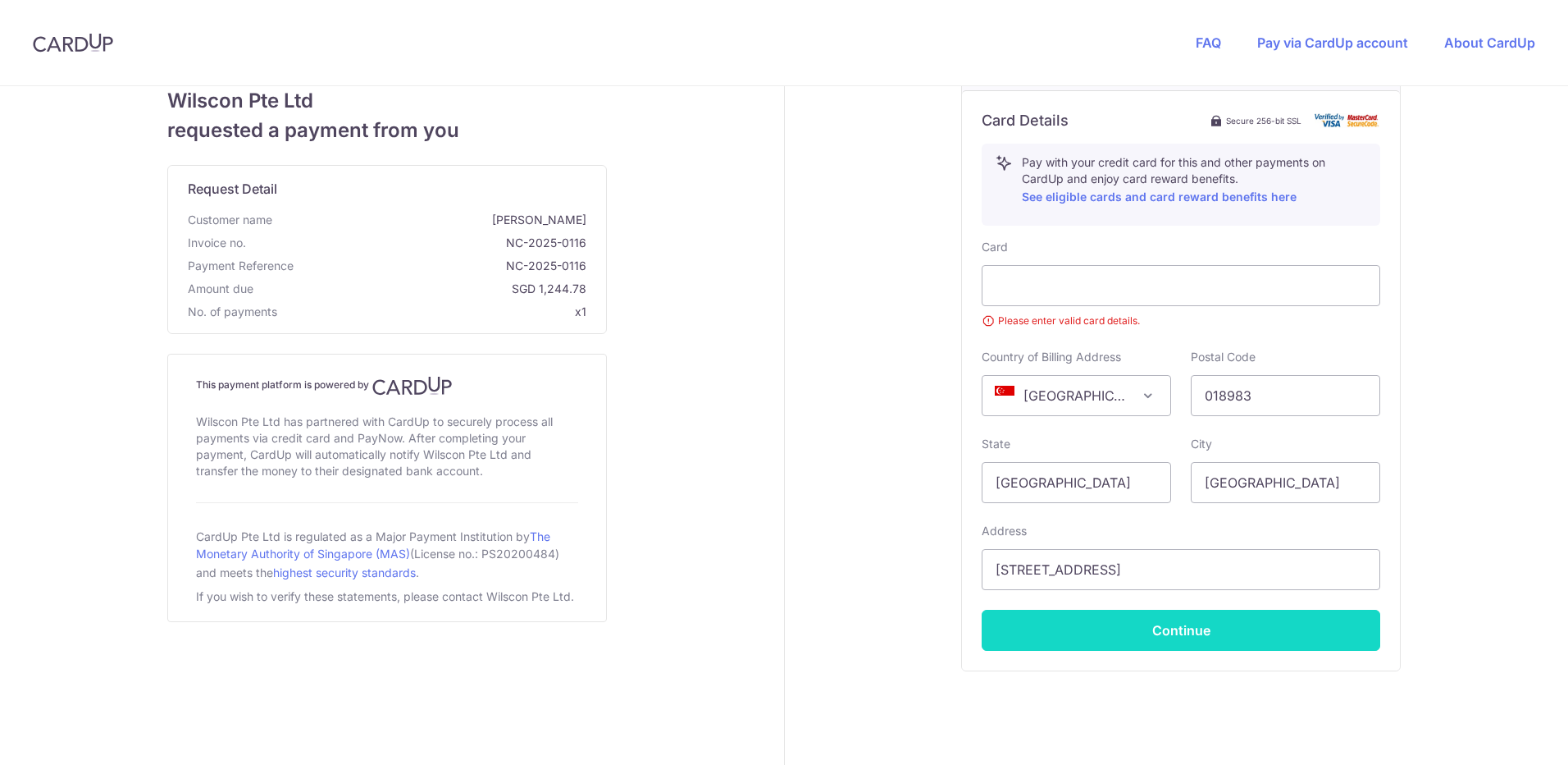
scroll to position [46, 0]
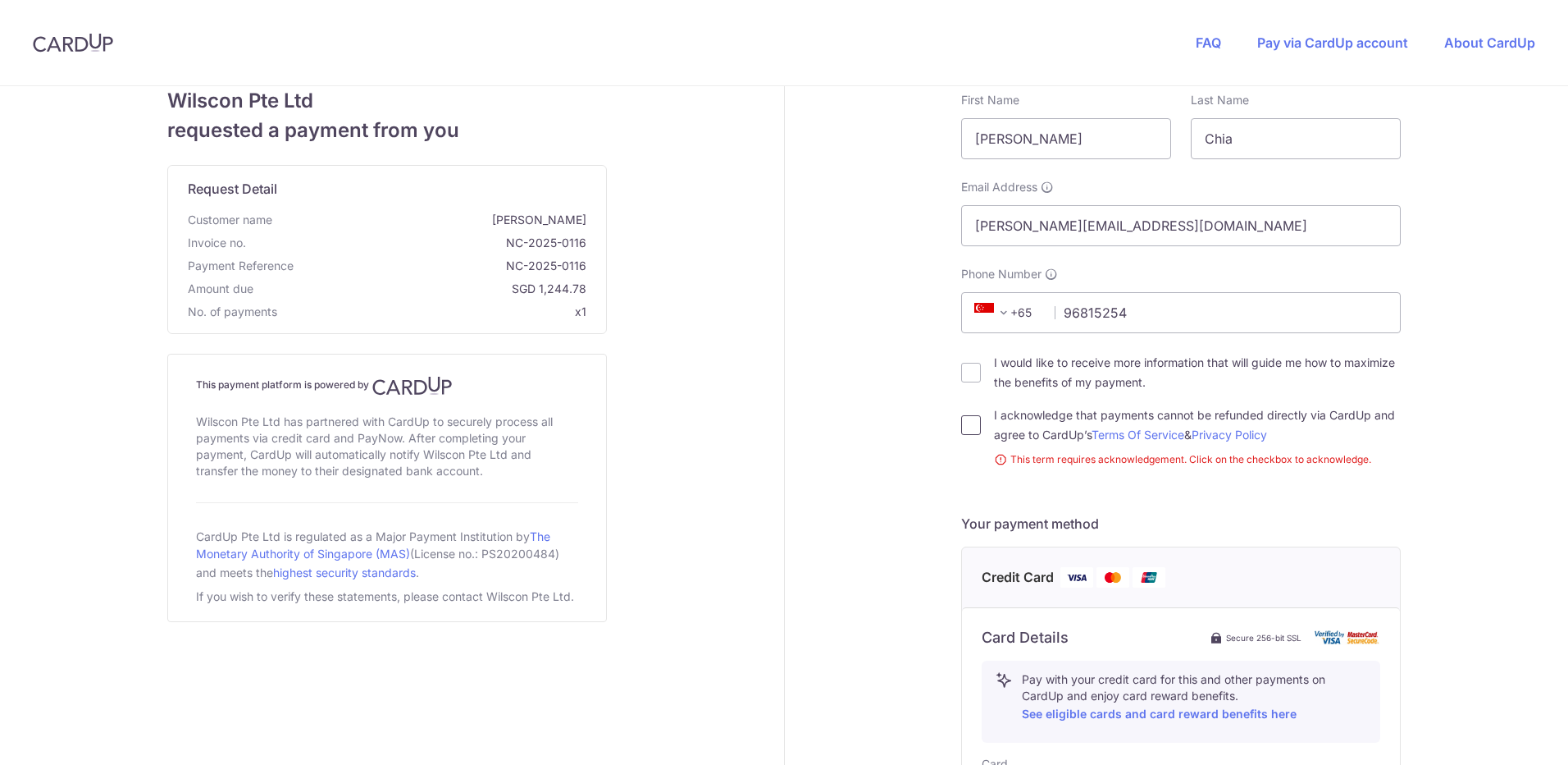
click at [968, 427] on input "I acknowledge that payments cannot be refunded directly via CardUp and agree to…" at bounding box center [971, 425] width 20 height 20
checkbox input "true"
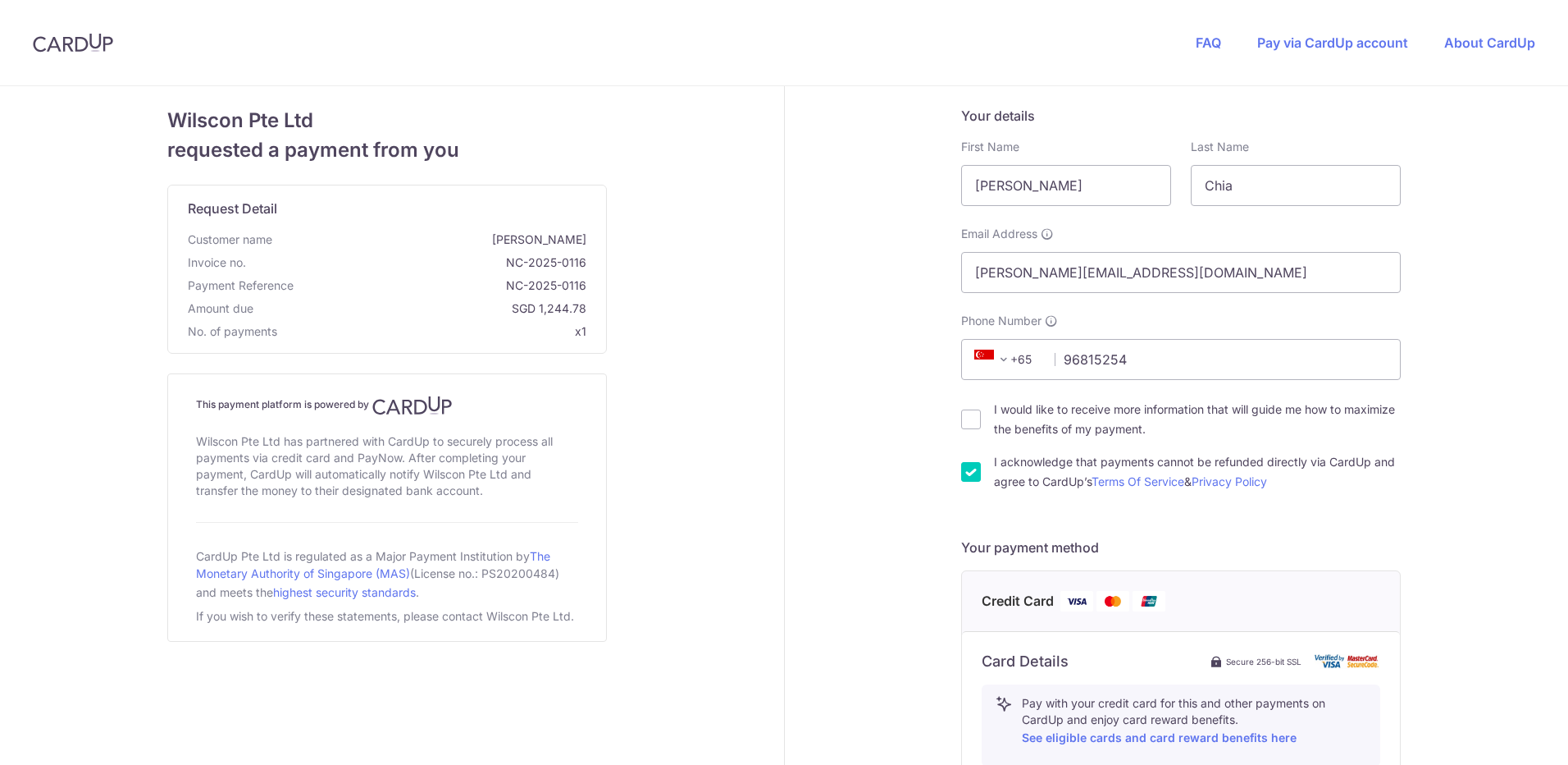
scroll to position [532, 0]
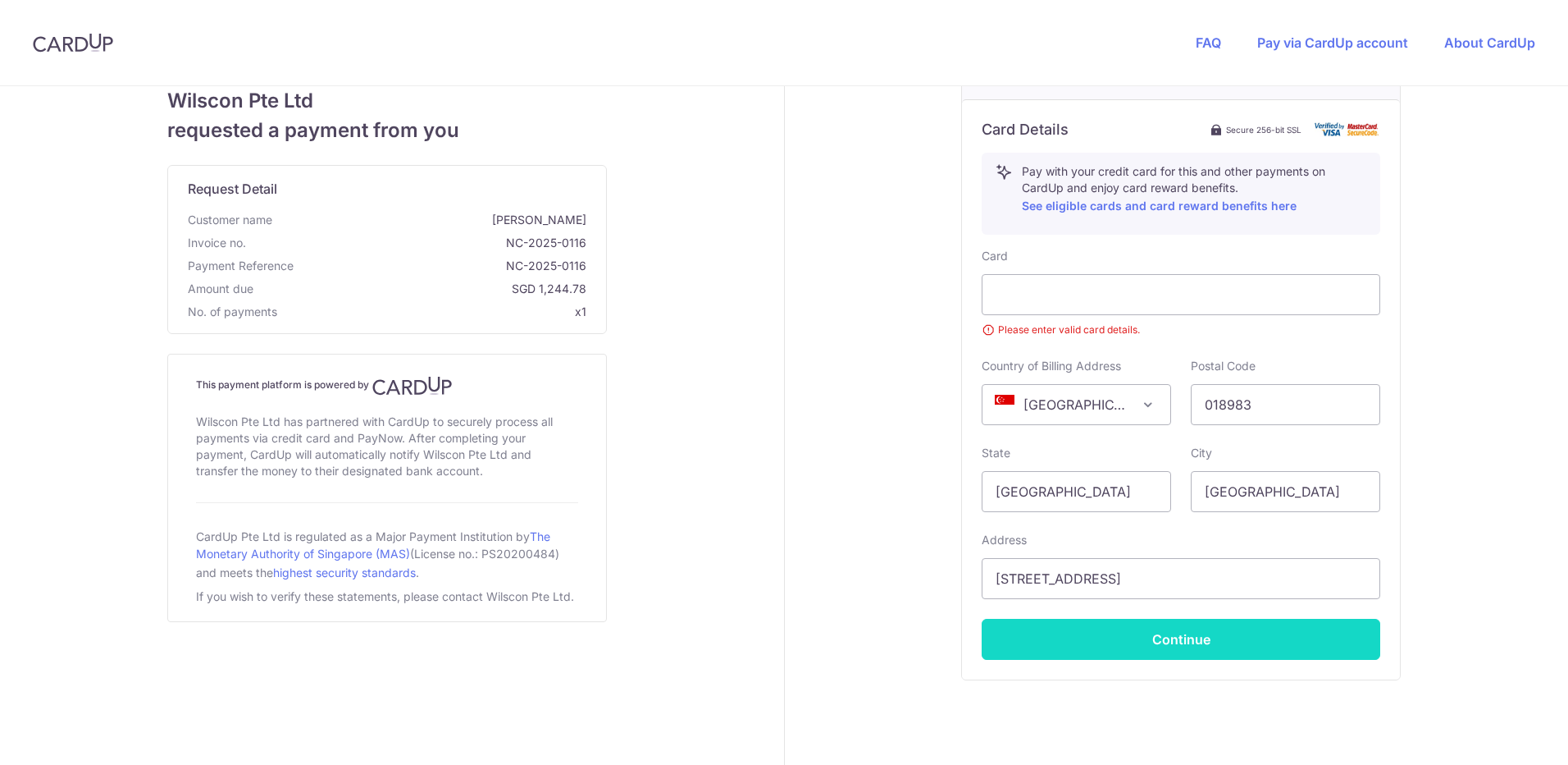
click at [1196, 634] on button "Continue" at bounding box center [1181, 639] width 399 height 41
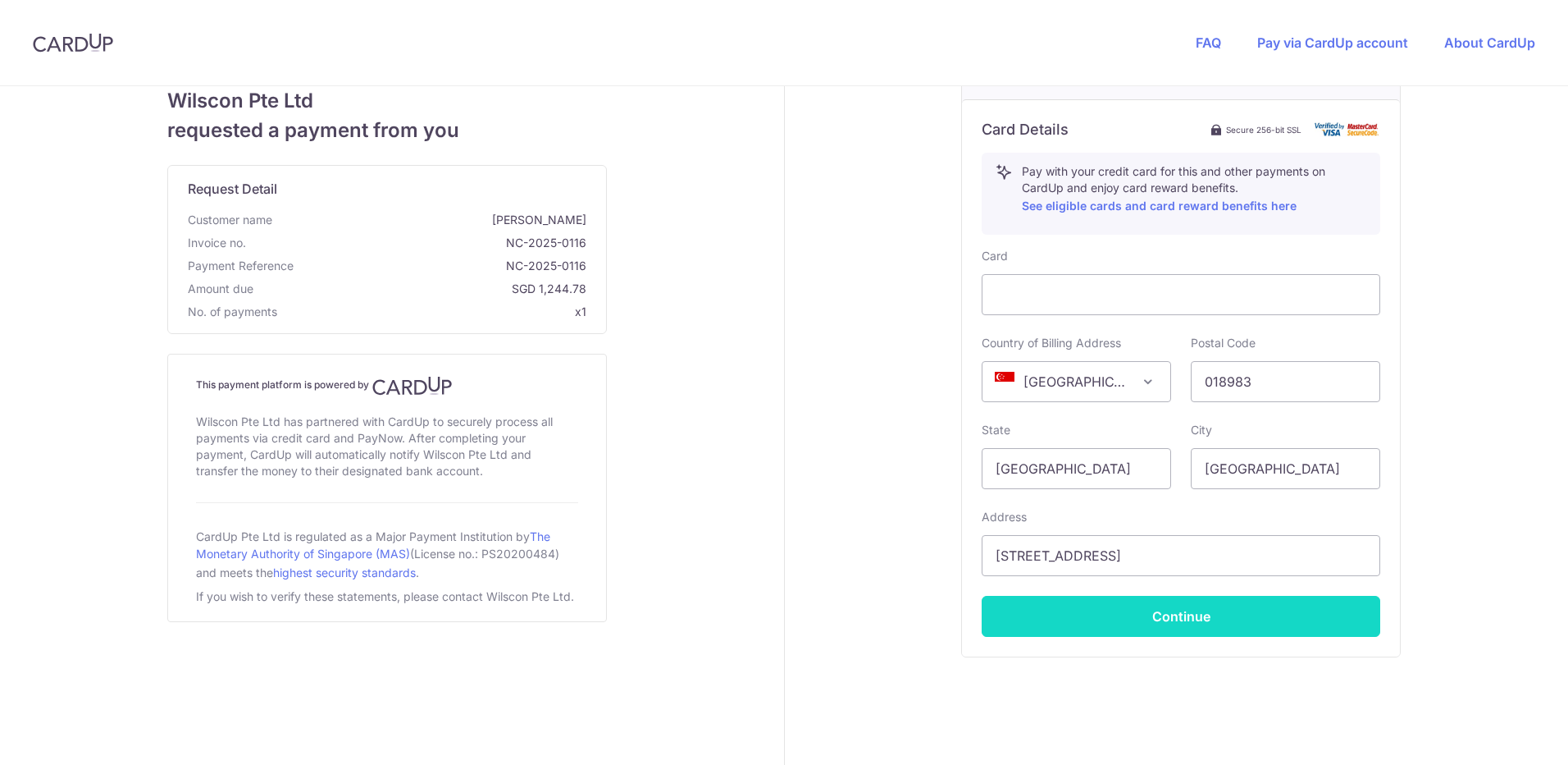
click at [1151, 620] on button "Continue" at bounding box center [1181, 616] width 399 height 41
type input "**** 1461"
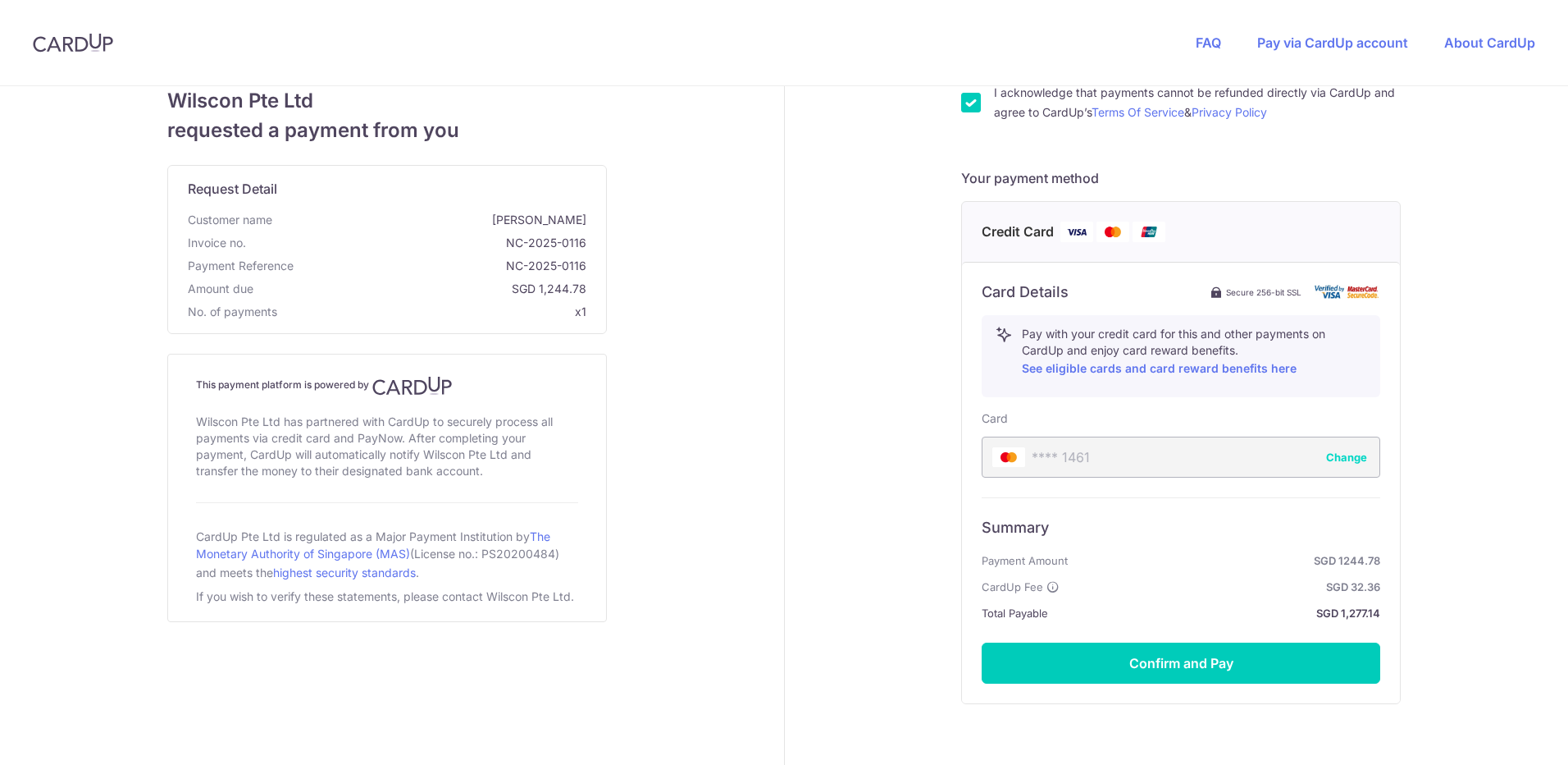
scroll to position [373, 0]
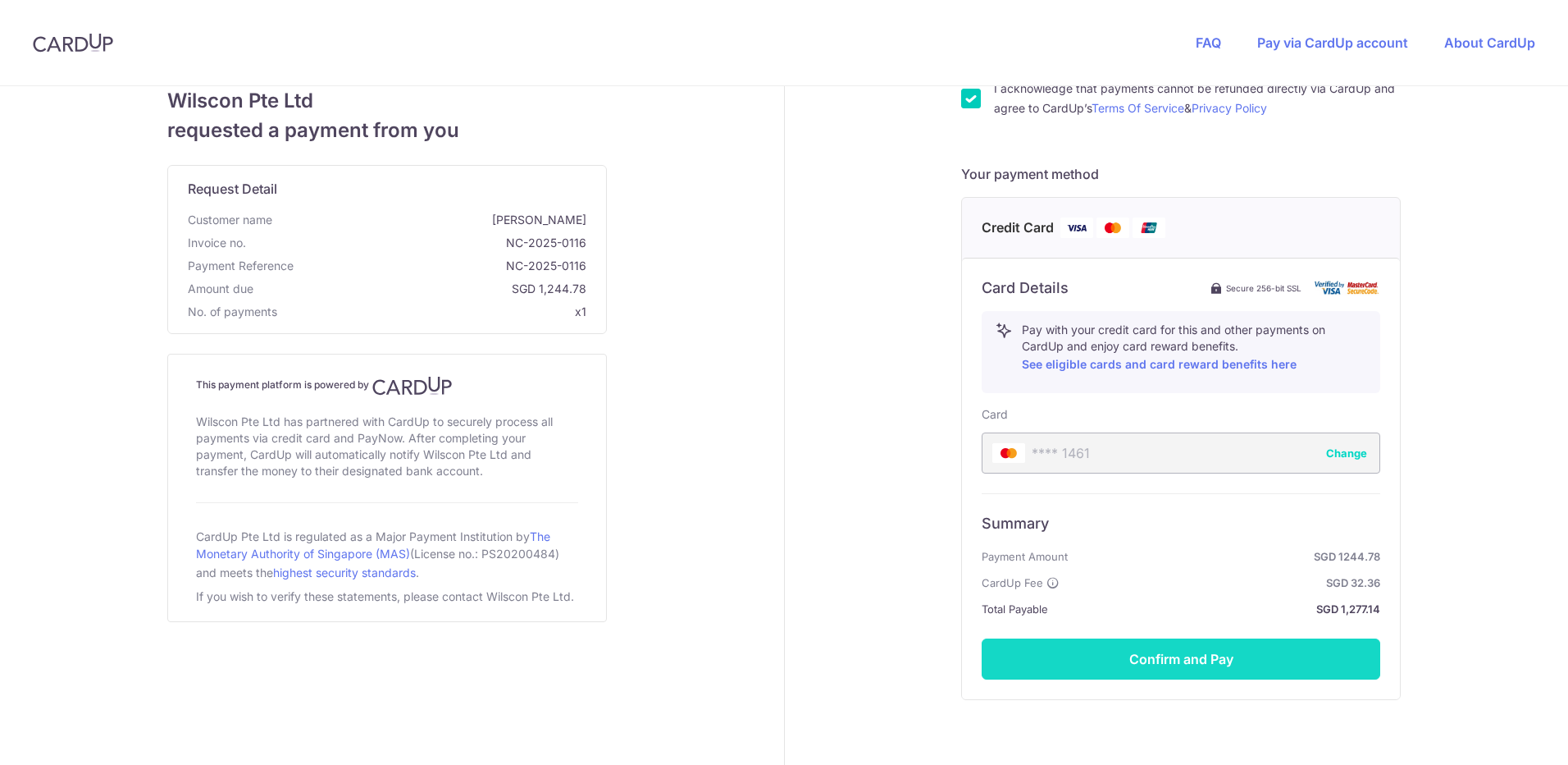
click at [1220, 655] on button "Confirm and Pay" at bounding box center [1181, 658] width 399 height 41
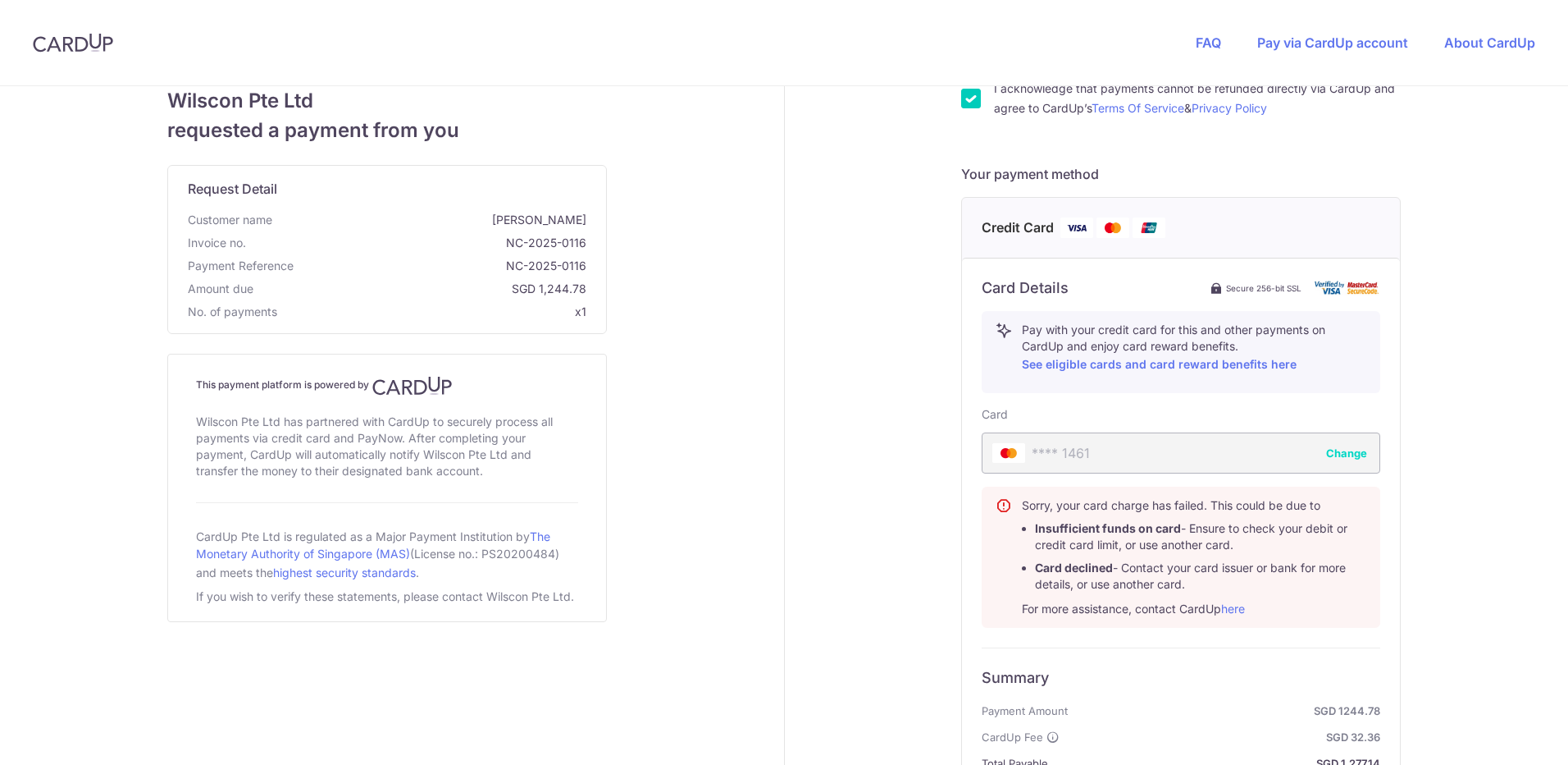
scroll to position [602, 0]
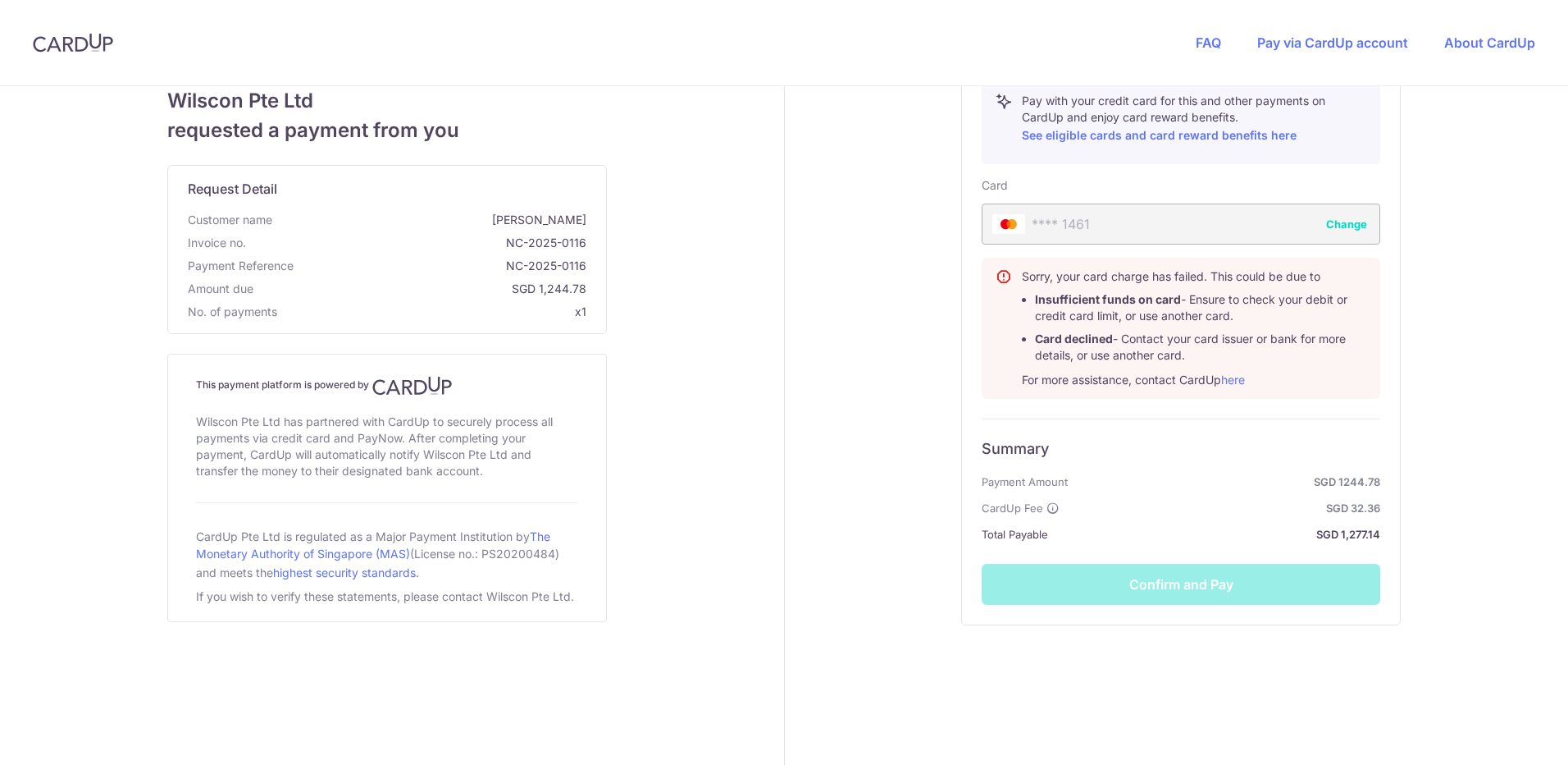
click at [1260, 602] on div "Summary Payment Amount SGD 1244.78 CardUp Fee SGD 32.36 Total Payable SGD 1,277…" at bounding box center [1181, 511] width 399 height 186
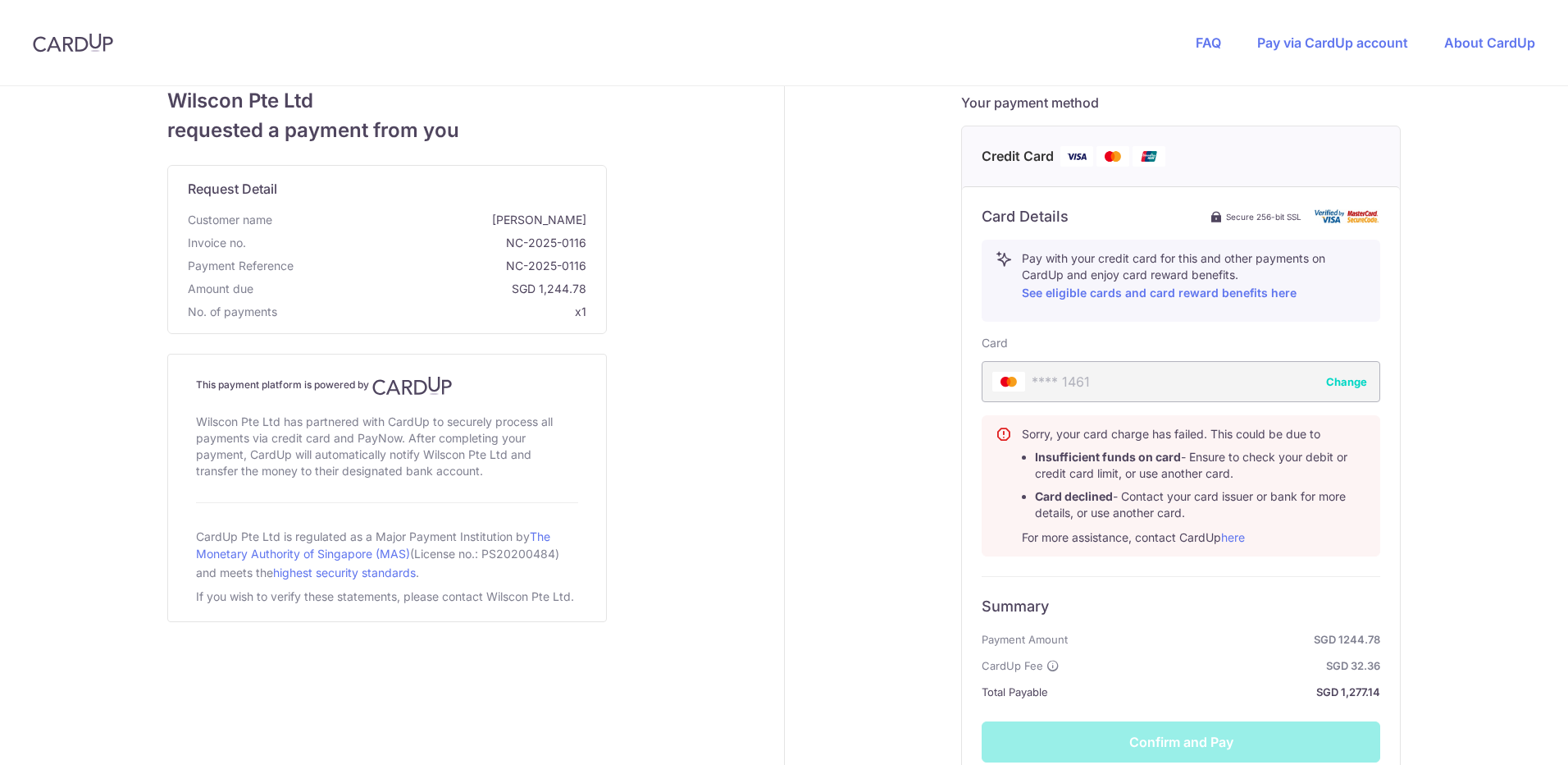
scroll to position [563, 0]
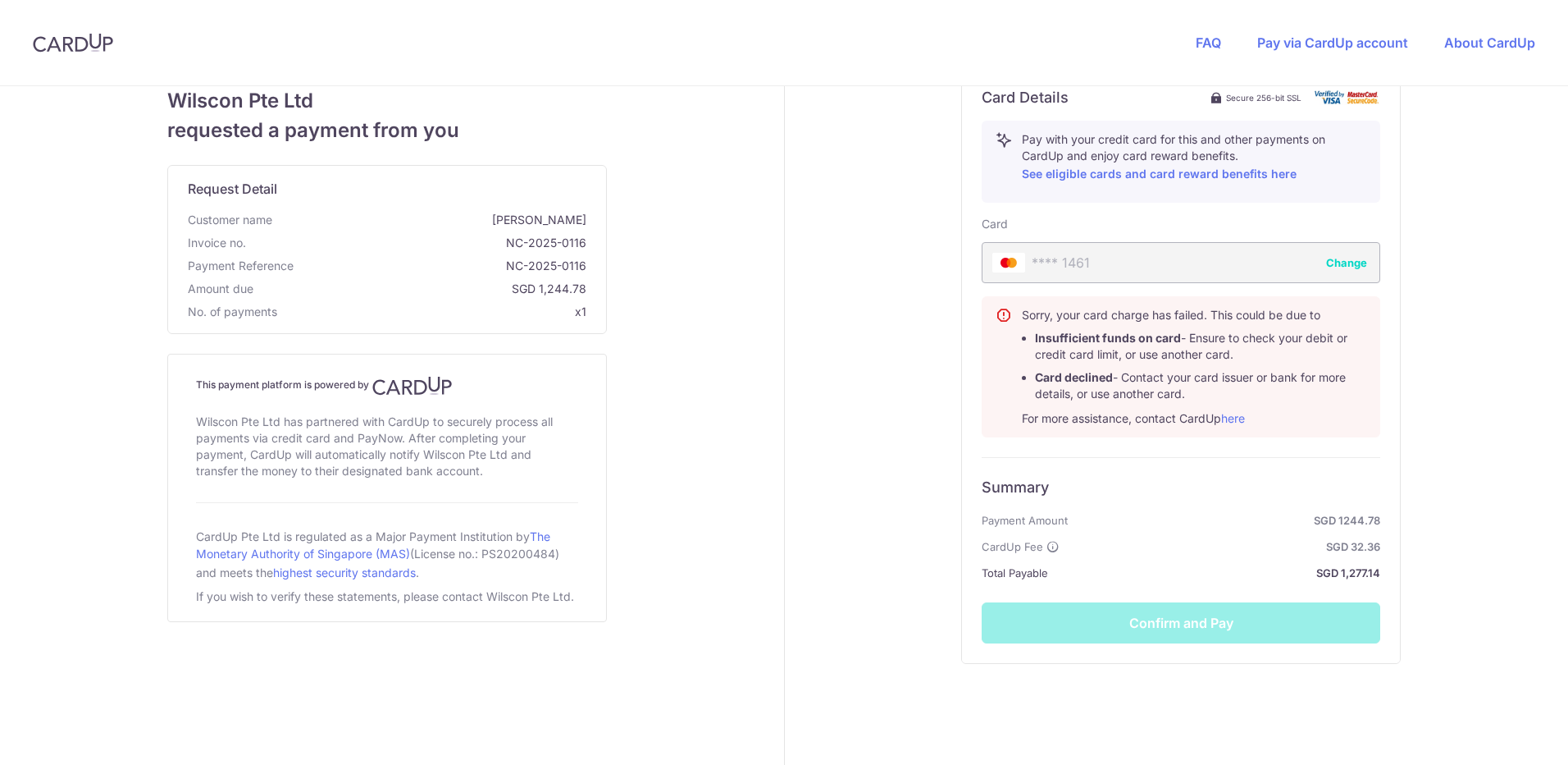
click at [1210, 630] on div "Summary Payment Amount SGD 1244.78 CardUp Fee SGD 32.36 Total Payable SGD 1,277…" at bounding box center [1181, 550] width 399 height 186
click at [1346, 261] on button "Change" at bounding box center [1346, 263] width 41 height 17
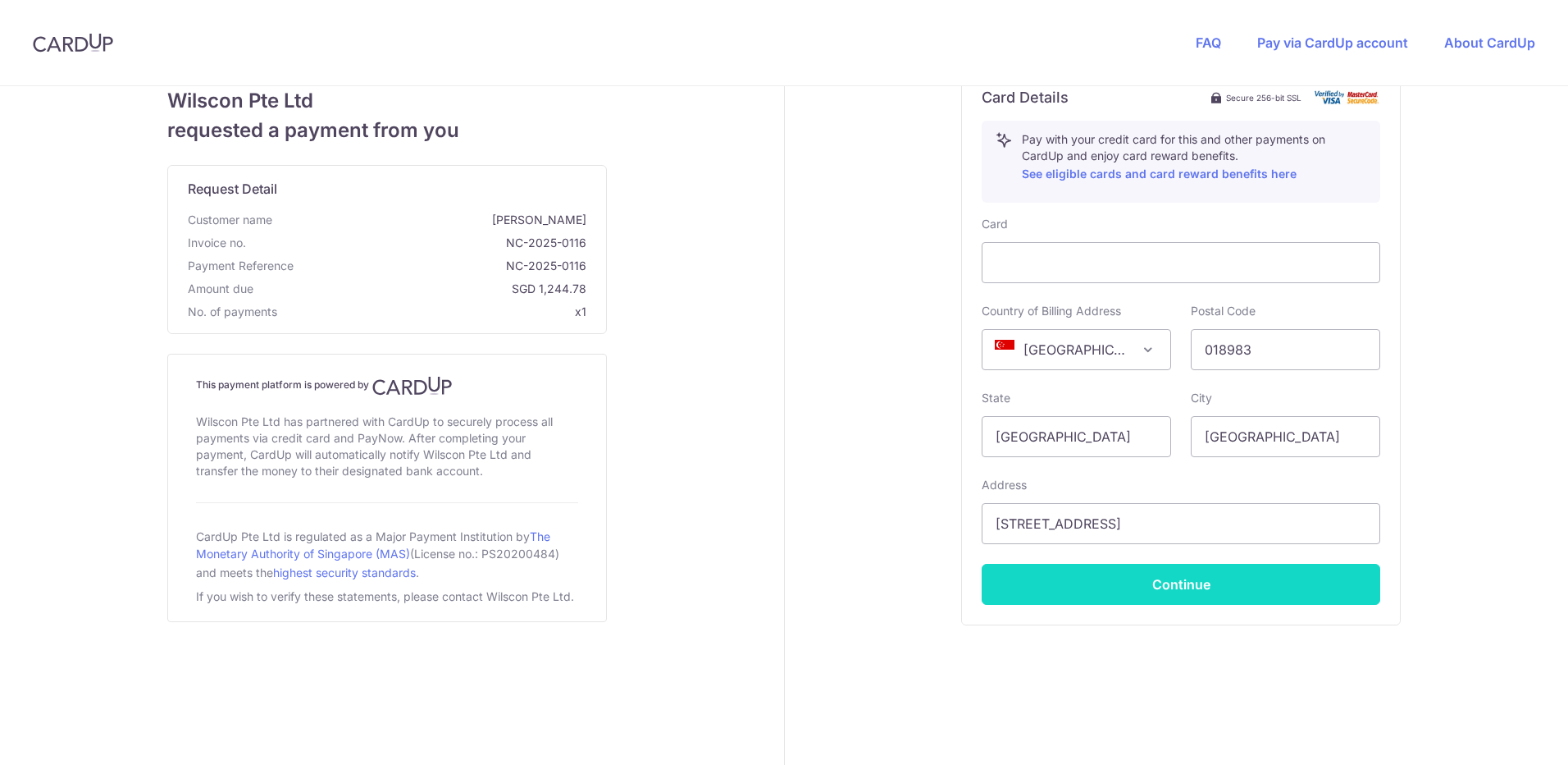
click at [1188, 591] on button "Continue" at bounding box center [1181, 583] width 399 height 41
click at [1212, 603] on button "Continue" at bounding box center [1181, 583] width 399 height 41
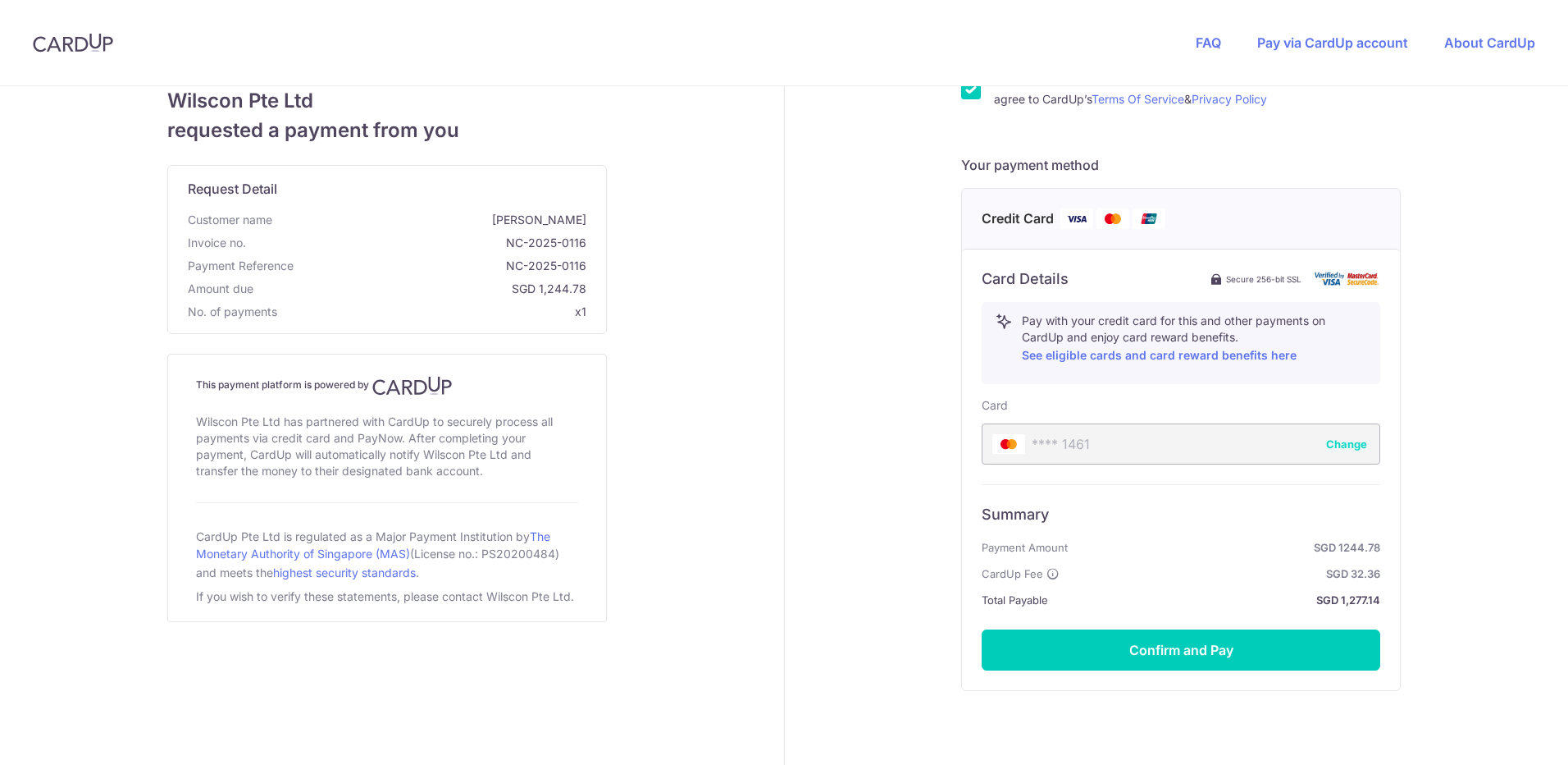
scroll to position [407, 0]
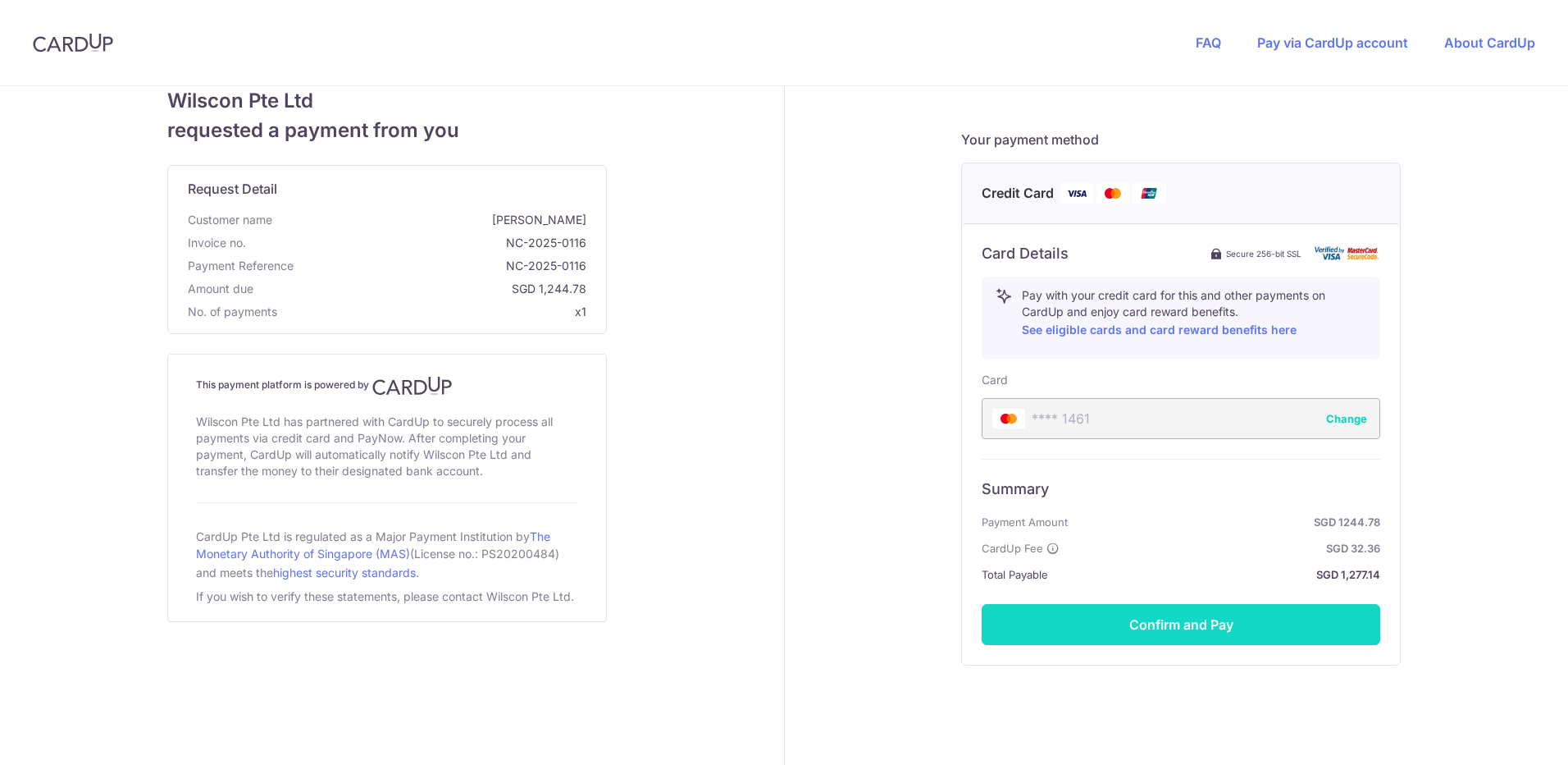
click at [1248, 627] on button "Confirm and Pay" at bounding box center [1181, 624] width 399 height 41
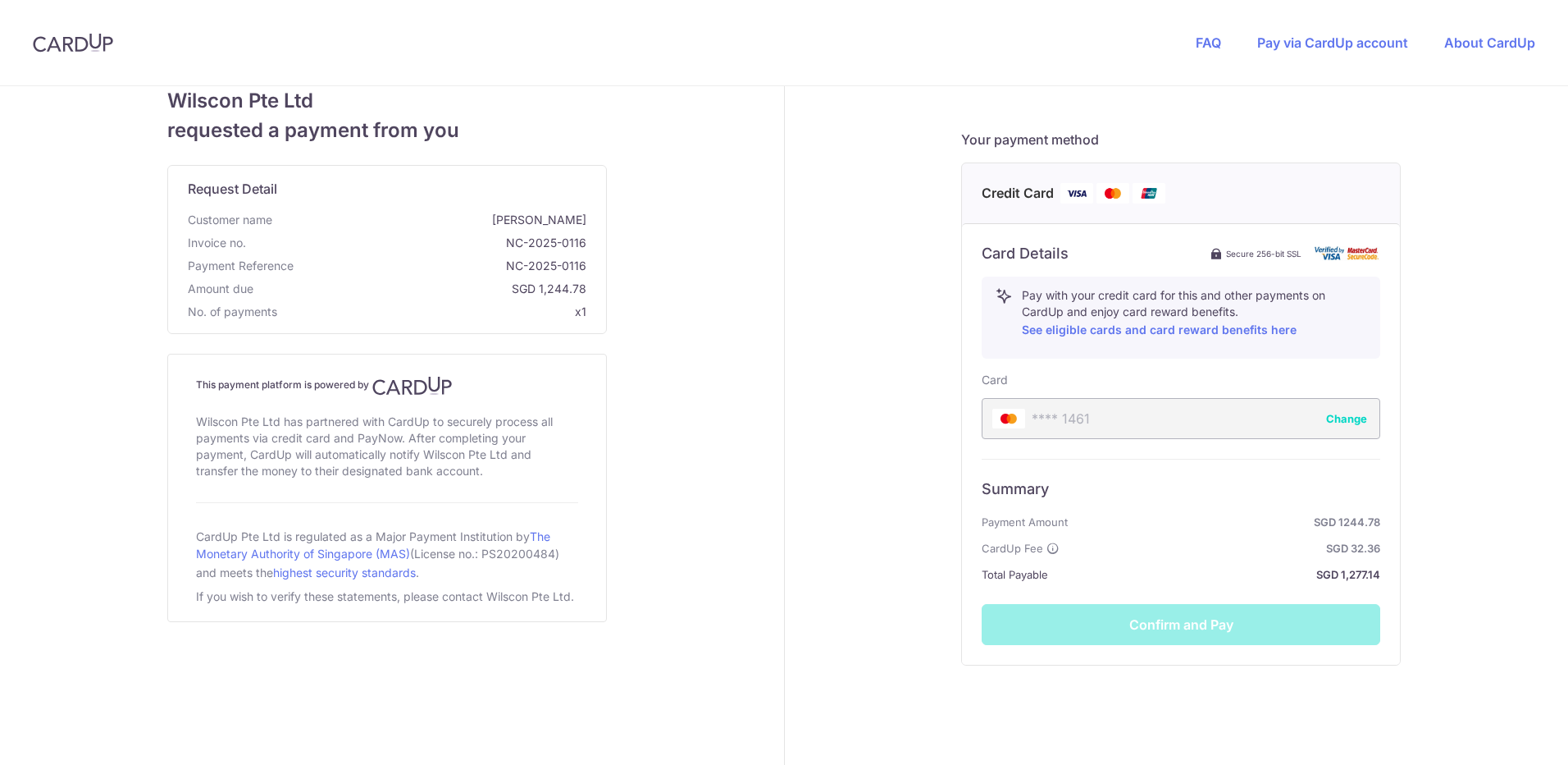
click at [1420, 554] on div "Your details First Name [PERSON_NAME] Last Name Chia Email Address [PERSON_NAME…" at bounding box center [1181, 241] width 794 height 1127
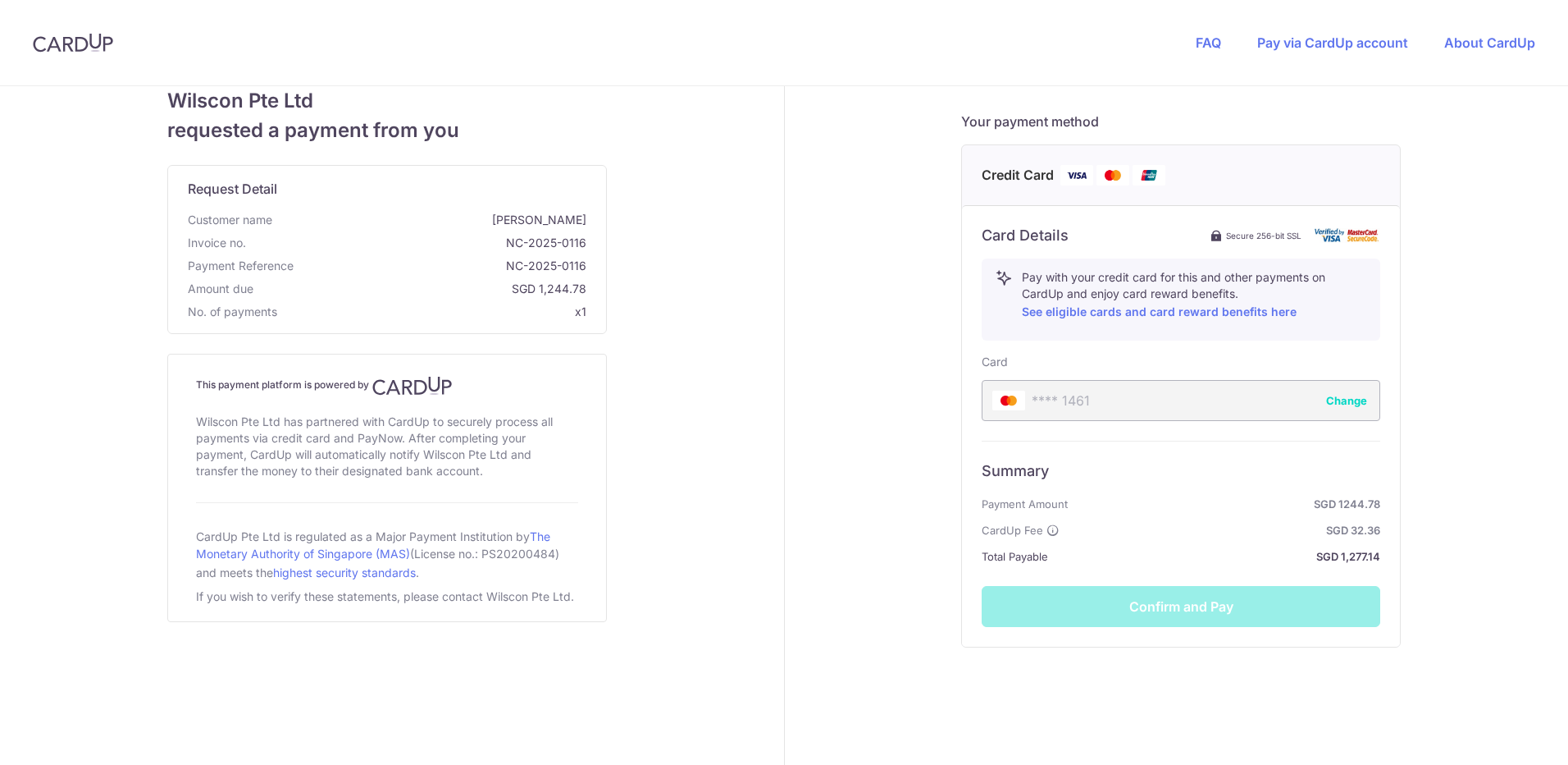
scroll to position [448, 0]
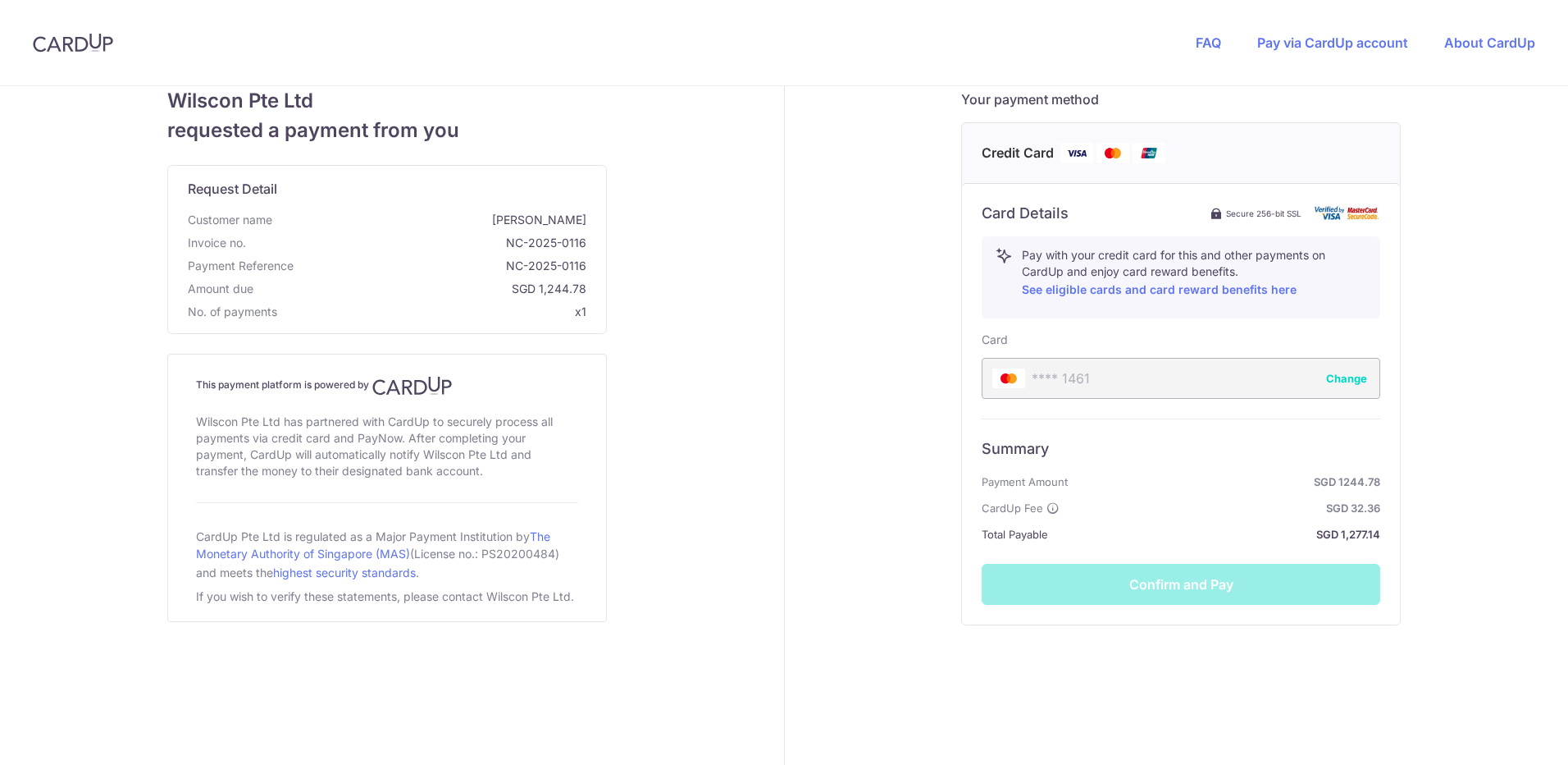
click at [1172, 576] on div "Summary Payment Amount SGD 1244.78 CardUp Fee SGD 32.36 Total Payable SGD 1,277…" at bounding box center [1181, 511] width 399 height 186
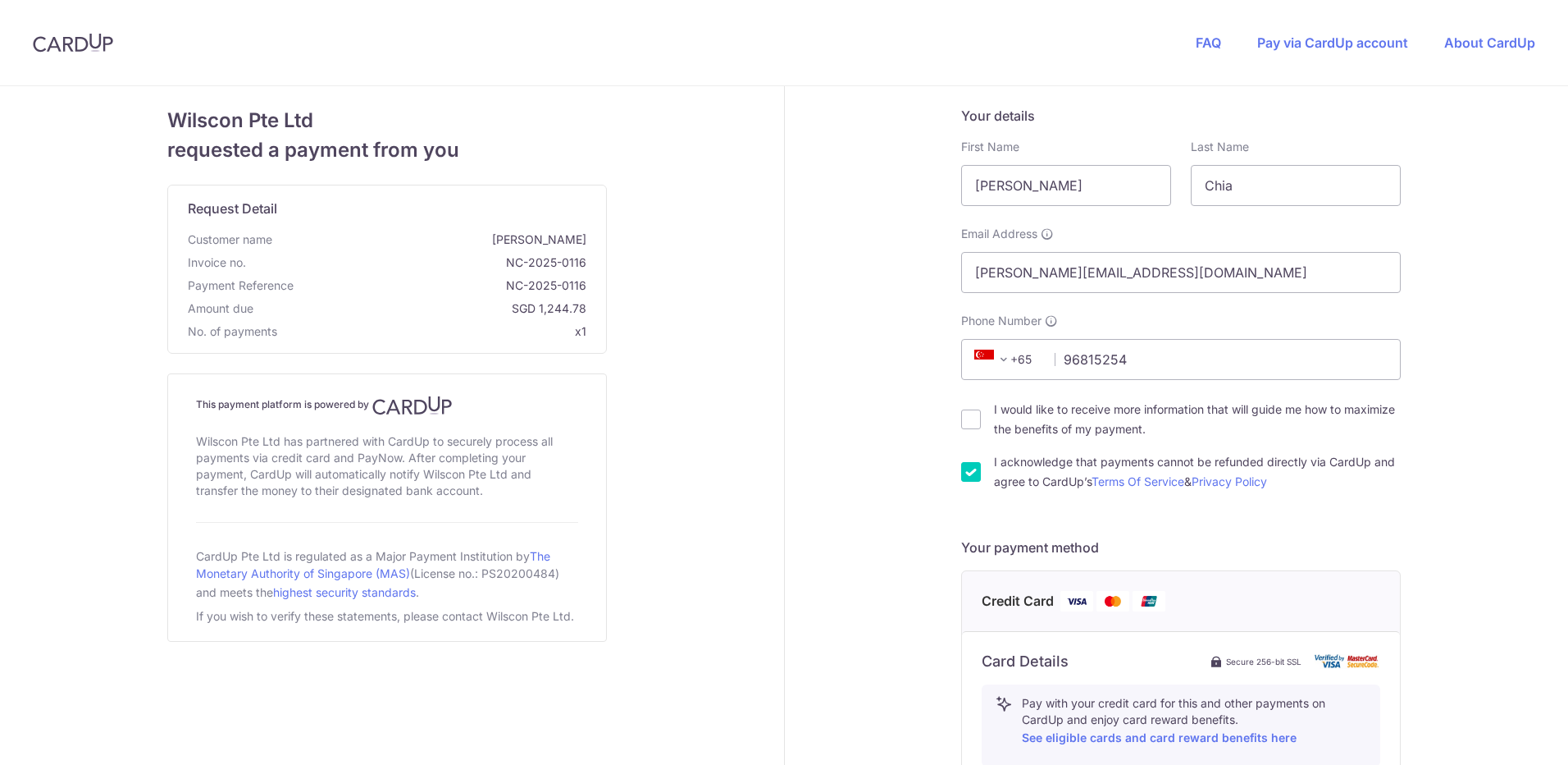
scroll to position [249, 0]
